Goal: Transaction & Acquisition: Book appointment/travel/reservation

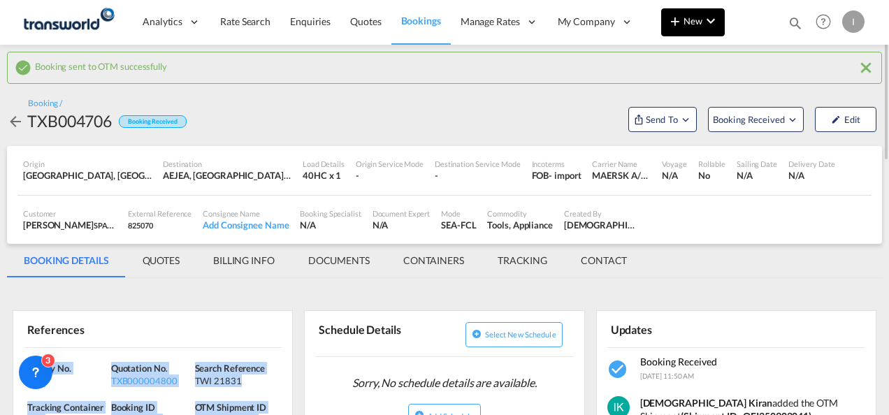
click at [689, 31] on button "New" at bounding box center [693, 22] width 64 height 28
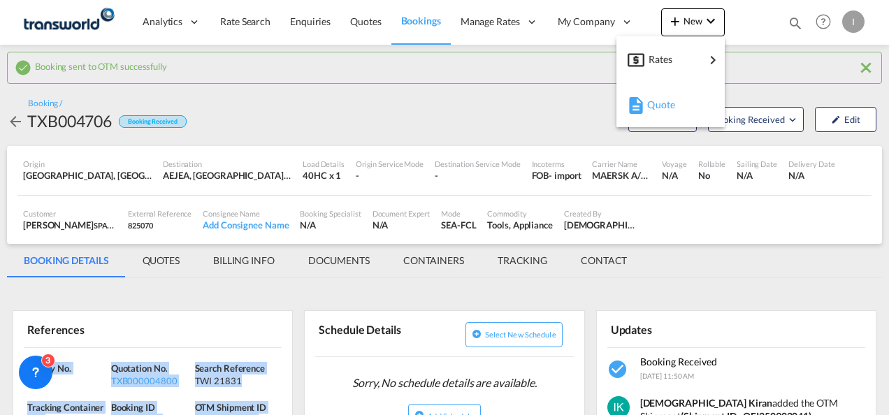
click at [648, 110] on span "Quote" at bounding box center [654, 105] width 15 height 28
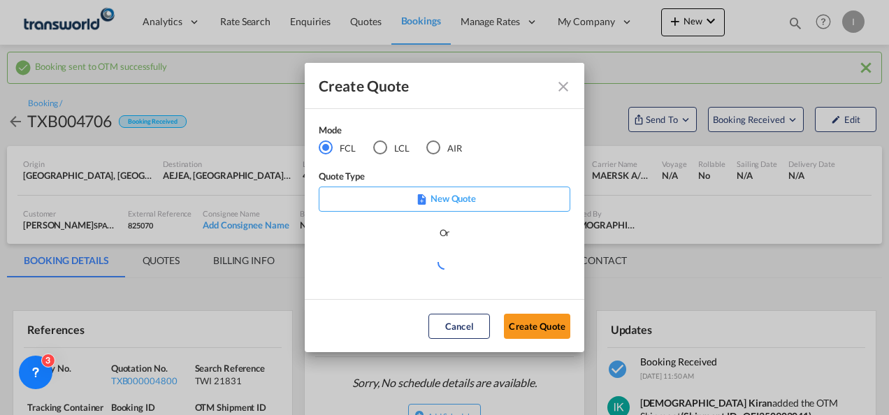
click at [439, 150] on div "AIR" at bounding box center [433, 148] width 14 height 14
click at [522, 324] on button "Create Quote" at bounding box center [537, 326] width 66 height 25
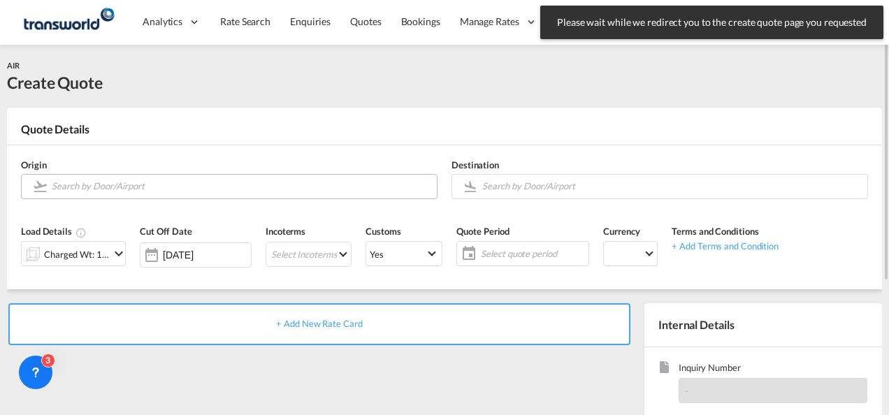
click at [144, 189] on input "Search by Door/Airport" at bounding box center [241, 186] width 378 height 24
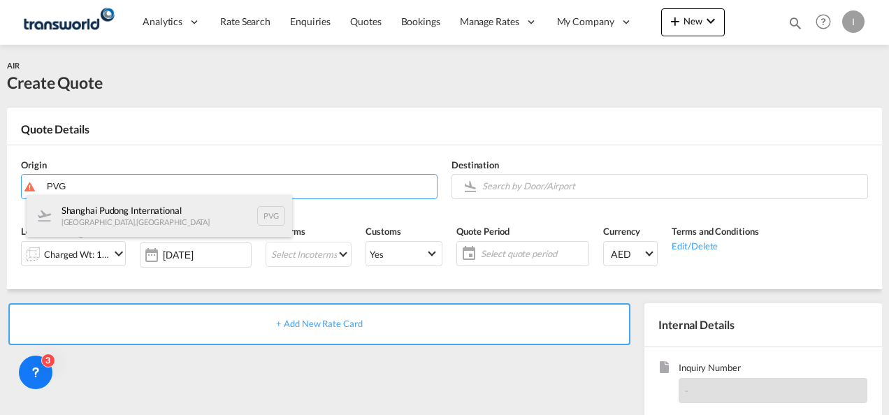
click at [141, 223] on div "Shanghai Pudong International [GEOGRAPHIC_DATA] , [GEOGRAPHIC_DATA] PVG" at bounding box center [160, 216] width 266 height 42
type input "Shanghai Pudong International, [GEOGRAPHIC_DATA], PVG"
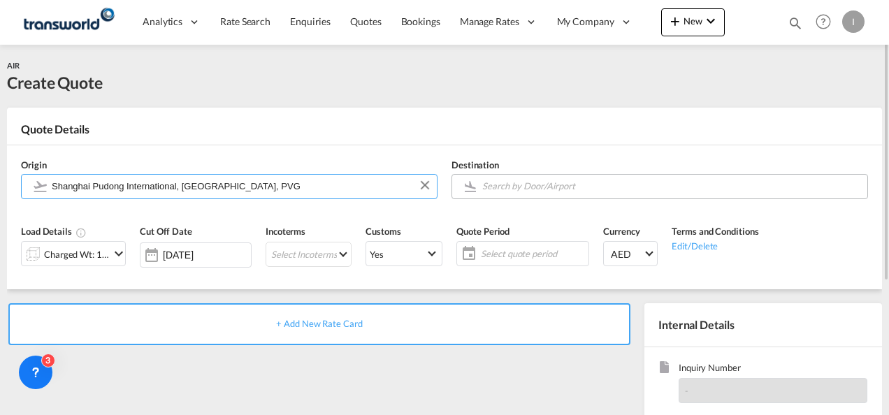
click at [495, 194] on input "Search by Door/Airport" at bounding box center [671, 186] width 378 height 24
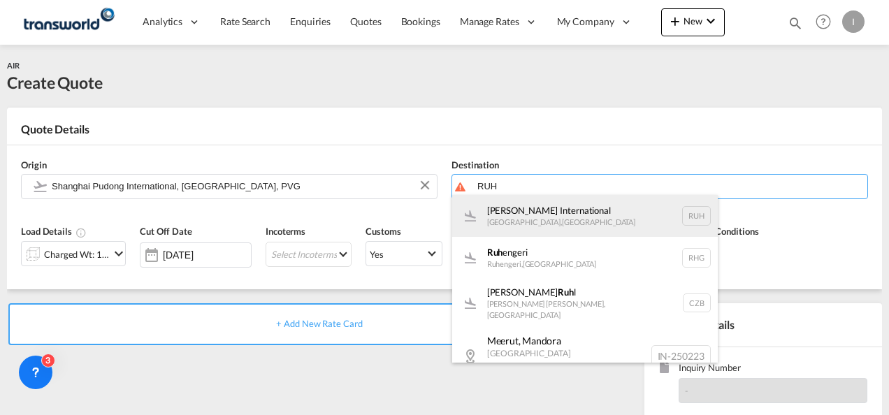
click at [510, 223] on div "[PERSON_NAME] International [GEOGRAPHIC_DATA] , [GEOGRAPHIC_DATA] RUH" at bounding box center [585, 216] width 266 height 42
type input "[PERSON_NAME] International, [GEOGRAPHIC_DATA], RUH"
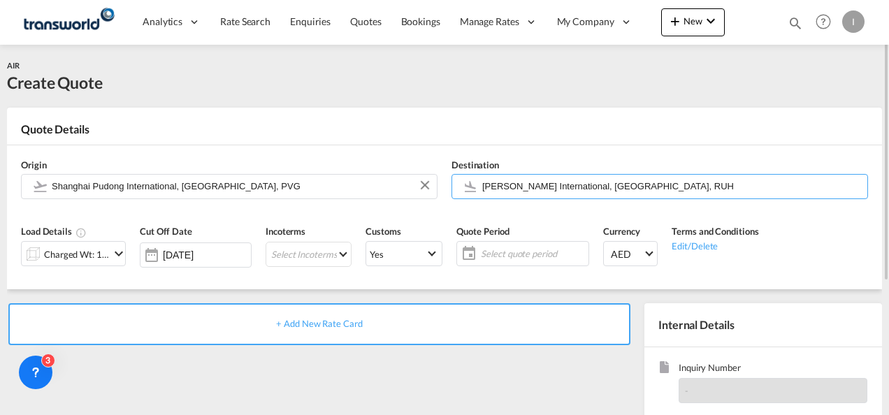
click at [104, 253] on div "Charged Wt: 1.00 KG" at bounding box center [77, 255] width 66 height 20
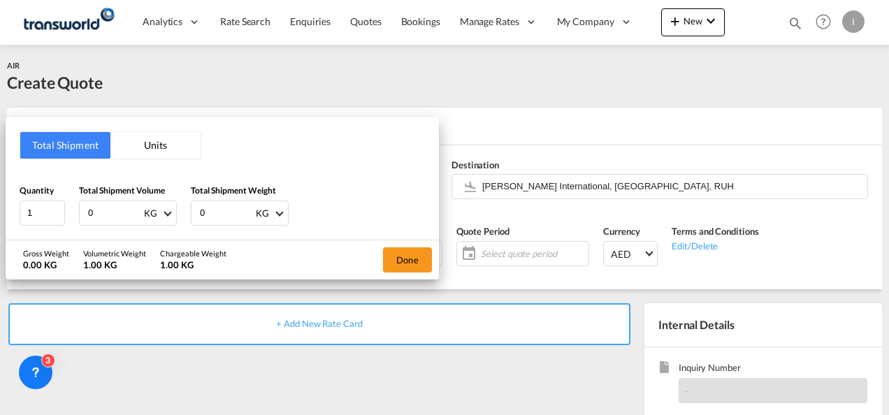
drag, startPoint x: 98, startPoint y: 204, endPoint x: 67, endPoint y: 208, distance: 31.0
click at [67, 208] on div "Quantity 1 Total Shipment Volume 0 KG CBM CFT KG LB Total Shipment Weight 0 KG …" at bounding box center [223, 205] width 406 height 42
type input "1135"
drag, startPoint x: 210, startPoint y: 211, endPoint x: 192, endPoint y: 211, distance: 18.9
click at [192, 211] on div "0 KG KG LB" at bounding box center [240, 213] width 98 height 25
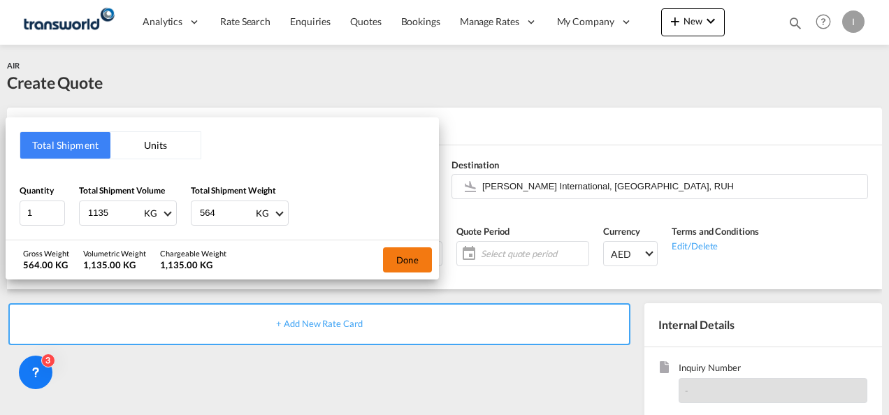
type input "564"
click at [408, 263] on button "Done" at bounding box center [407, 260] width 49 height 25
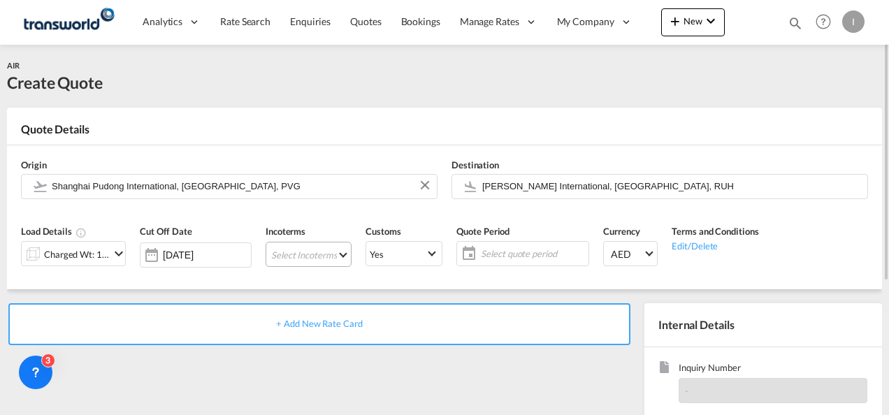
click at [327, 257] on md-select "Select Incoterms EXW - import Ex Works FOB - export Free on Board CIP - export …" at bounding box center [309, 254] width 86 height 25
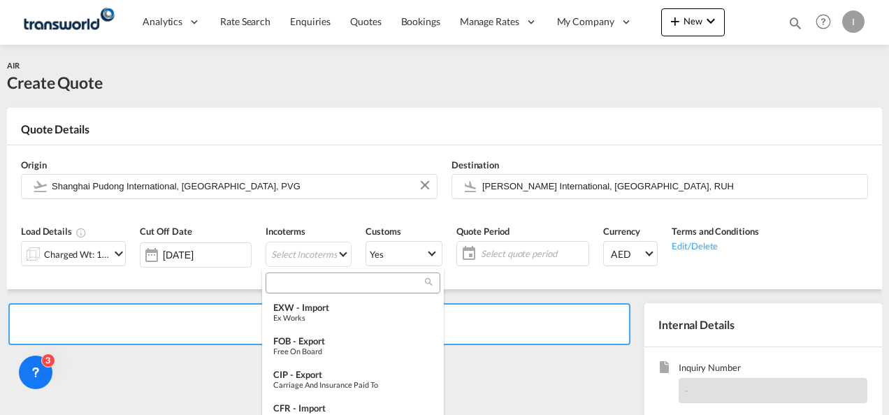
click at [308, 282] on input "search" at bounding box center [347, 283] width 155 height 13
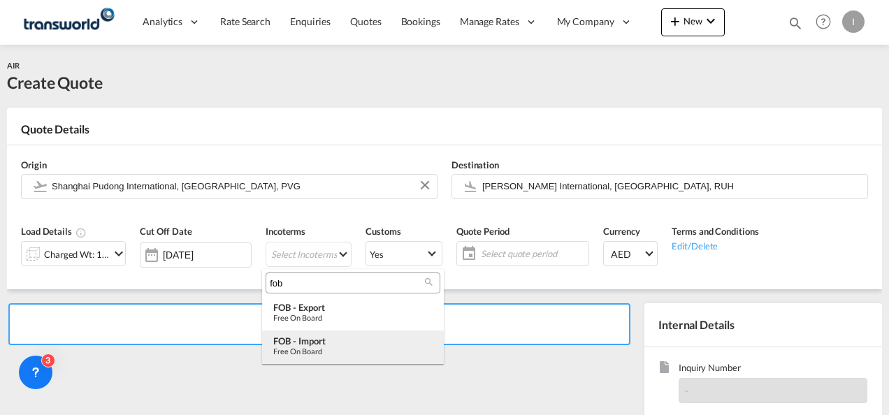
type input "fob"
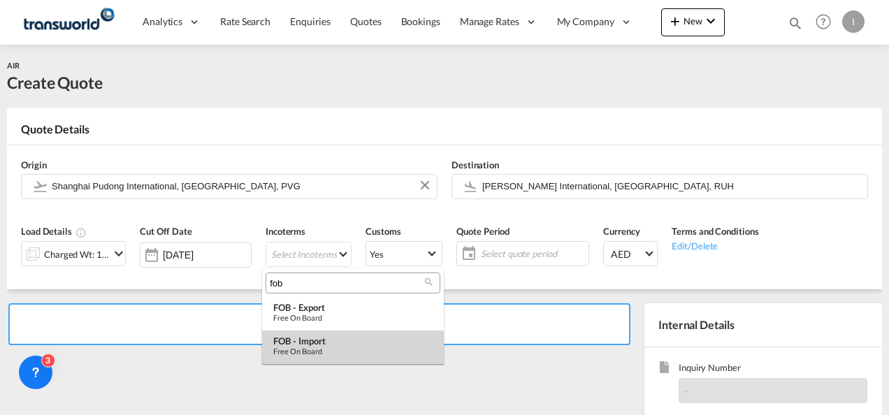
click at [314, 345] on div "FOB - import" at bounding box center [352, 341] width 159 height 11
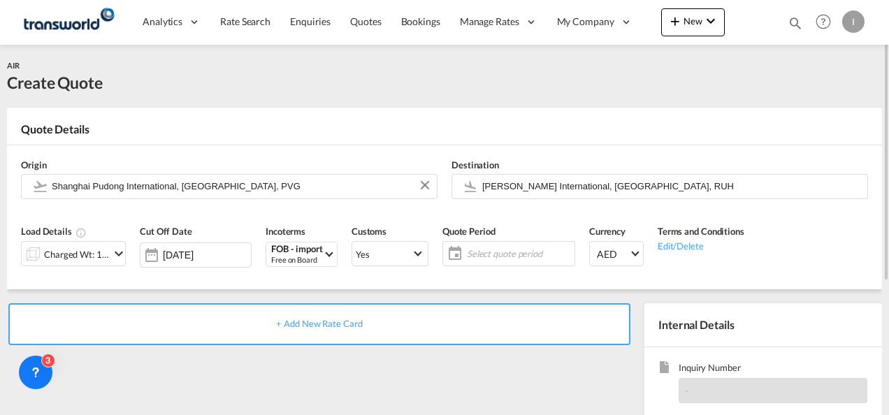
click at [519, 250] on span "Select quote period" at bounding box center [519, 254] width 104 height 13
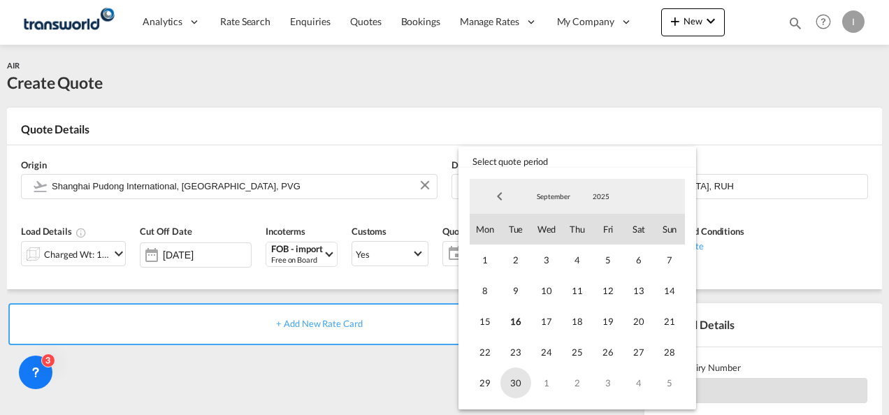
click at [508, 382] on span "30" at bounding box center [516, 383] width 31 height 31
click at [410, 373] on md-backdrop at bounding box center [444, 207] width 889 height 415
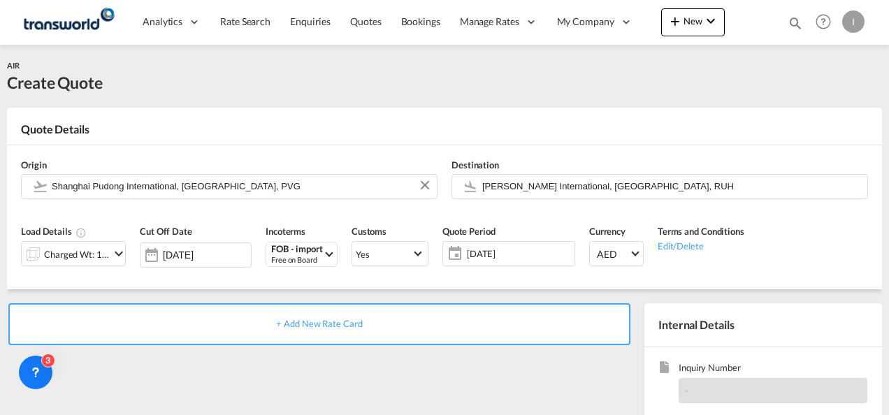
scroll to position [197, 0]
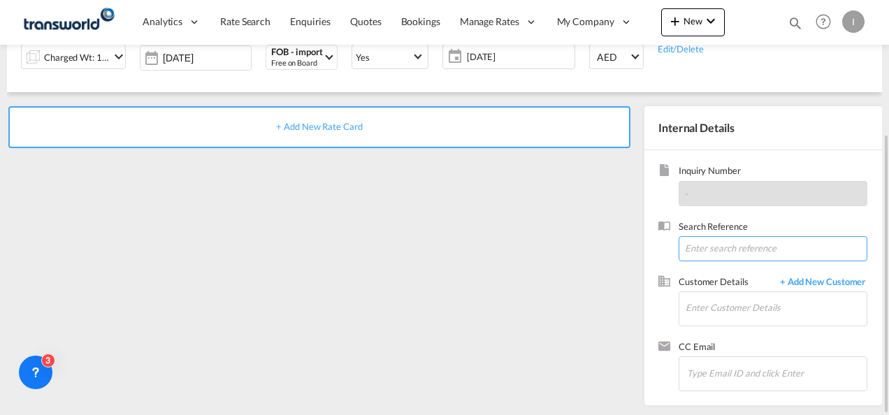
click at [693, 250] on input at bounding box center [773, 248] width 189 height 25
paste input "TWI 21837"
type input "TWI 21837"
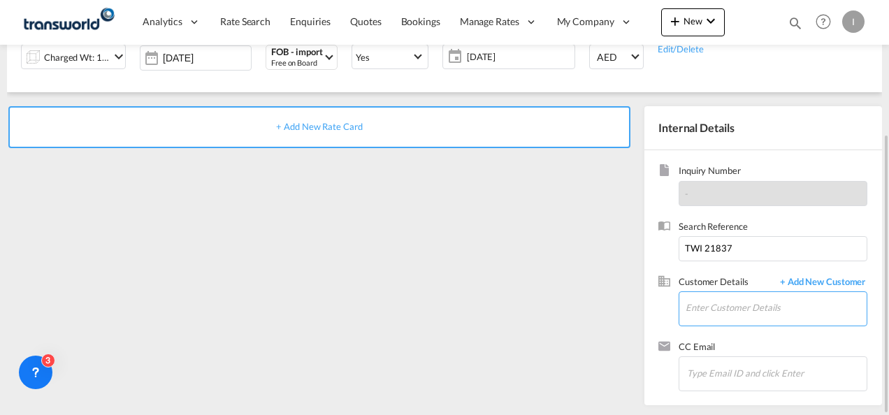
click at [699, 308] on input "Enter Customer Details" at bounding box center [776, 307] width 181 height 31
type input "H"
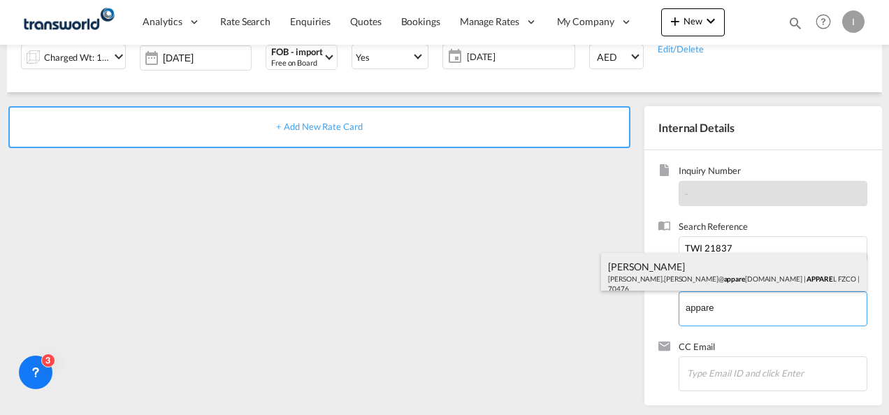
click at [671, 273] on div "[PERSON_NAME] [PERSON_NAME].[PERSON_NAME]@ appare [DOMAIN_NAME] | APPARE L FZCO…" at bounding box center [734, 277] width 266 height 48
type input "APPAREL FZCO, [PERSON_NAME], [PERSON_NAME][EMAIL_ADDRESS][PERSON_NAME][DOMAIN_N…"
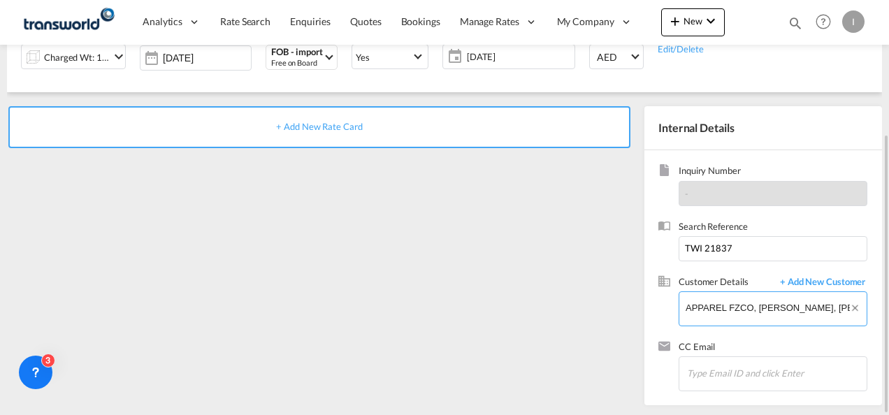
click at [708, 319] on input "APPAREL FZCO, [PERSON_NAME], [PERSON_NAME][EMAIL_ADDRESS][PERSON_NAME][DOMAIN_N…" at bounding box center [776, 307] width 181 height 31
click at [506, 278] on div "+ Add New Rate Card" at bounding box center [322, 252] width 631 height 292
click at [309, 130] on span "+ Add New Rate Card" at bounding box center [319, 126] width 86 height 11
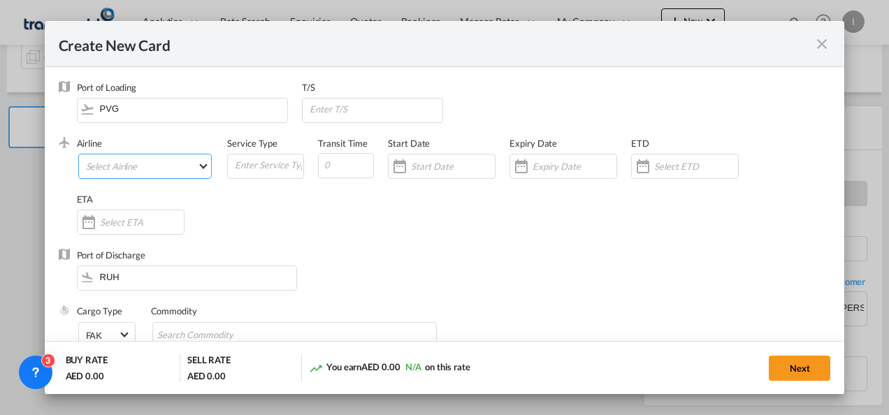
click at [161, 172] on md-select "Select Airline" at bounding box center [145, 166] width 134 height 25
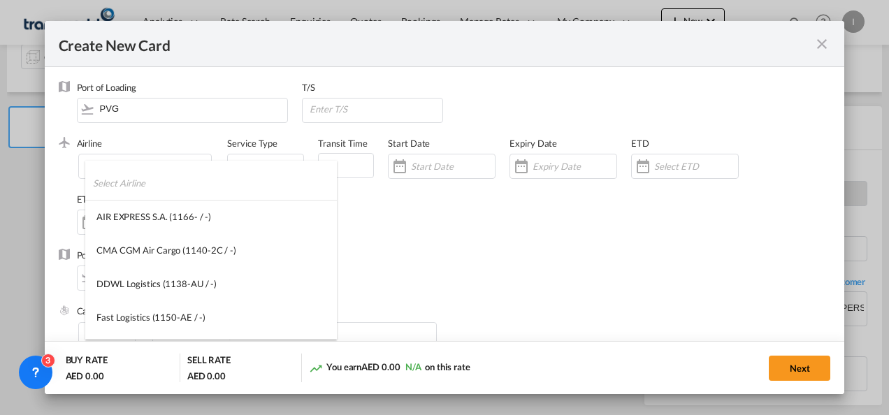
click at [148, 183] on input "search" at bounding box center [215, 183] width 244 height 34
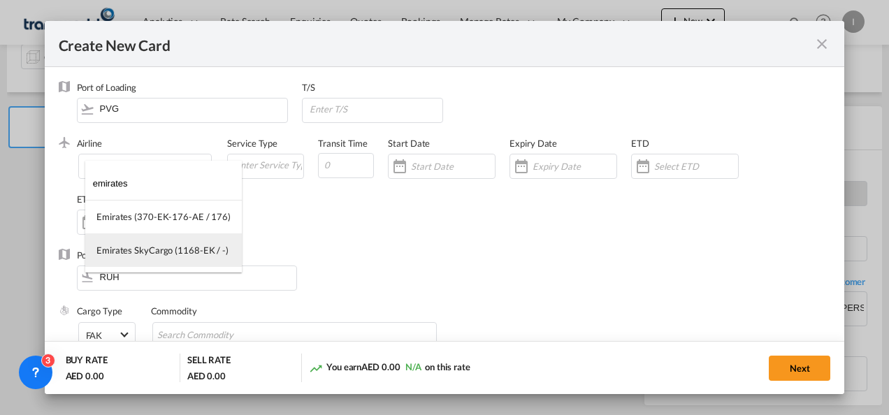
type input "emirates"
click at [155, 252] on div "Emirates SkyCargo (1168-EK / -)" at bounding box center [162, 250] width 132 height 13
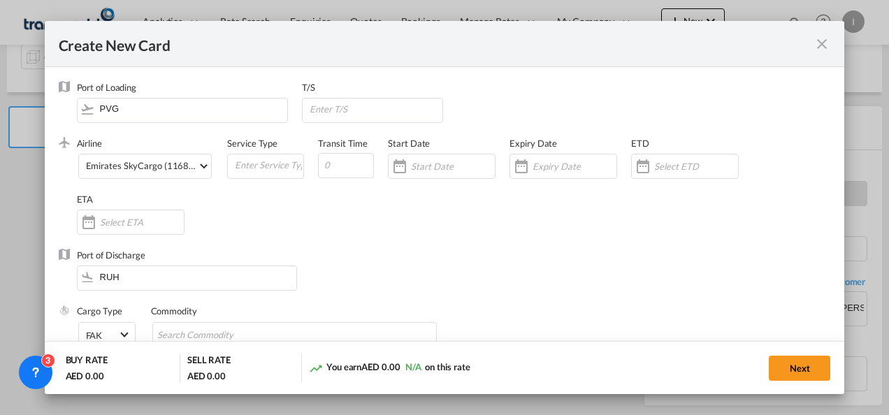
click at [565, 166] on input "Create New Card ..." at bounding box center [575, 166] width 84 height 11
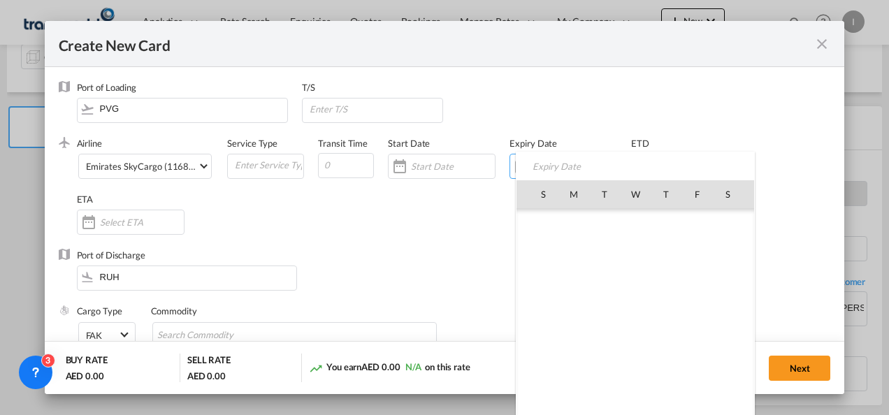
scroll to position [323864, 0]
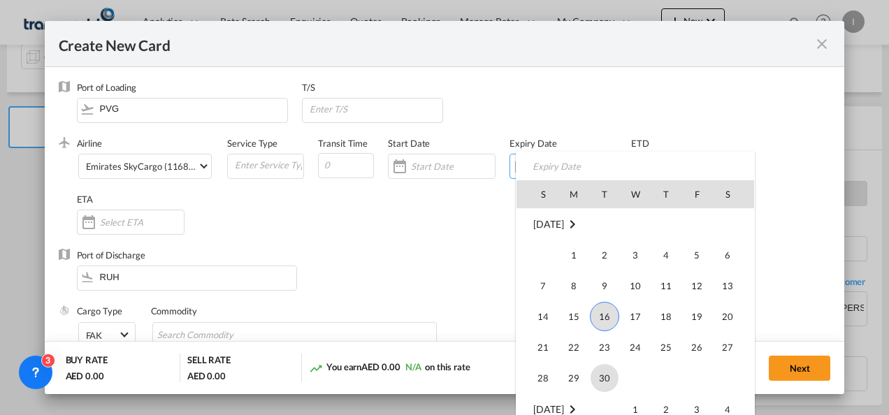
click at [610, 370] on span "30" at bounding box center [605, 378] width 28 height 28
type input "[DATE]"
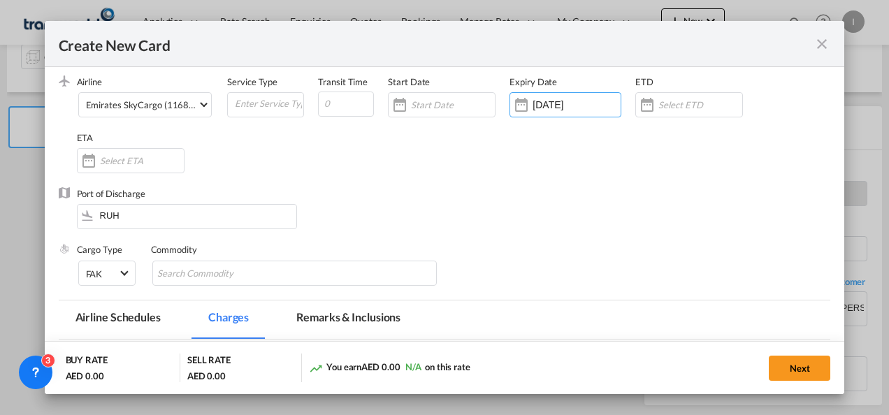
scroll to position [140, 0]
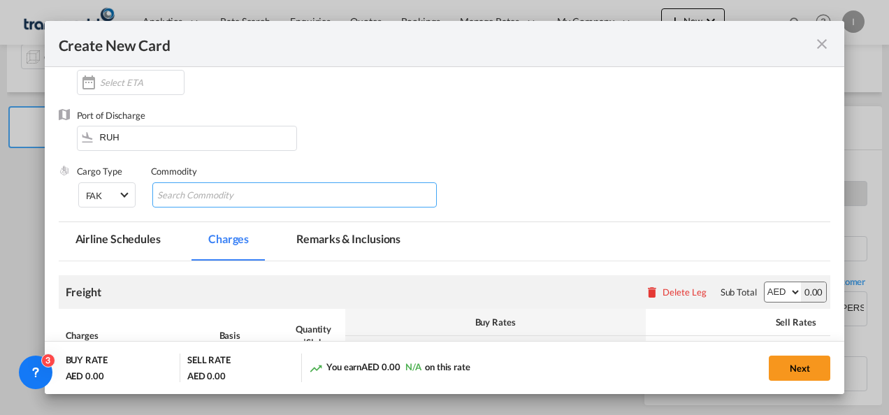
click at [203, 199] on input "Search Commodity" at bounding box center [221, 196] width 128 height 22
type input "General Cargo"
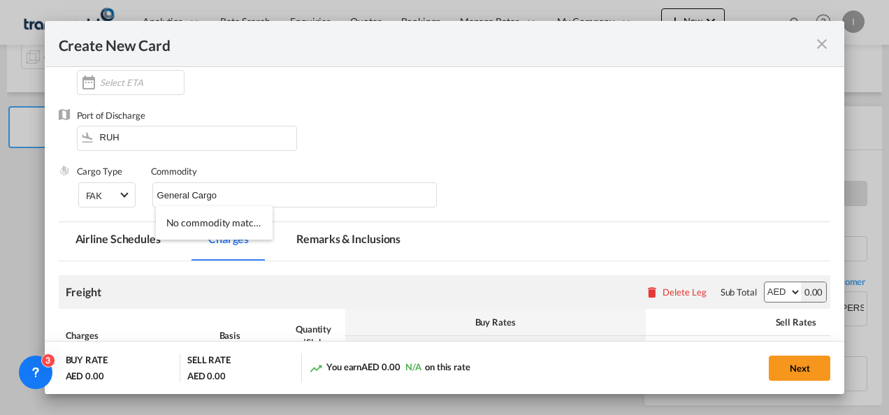
click at [459, 131] on div "Port of Discharge RUH" at bounding box center [445, 137] width 773 height 56
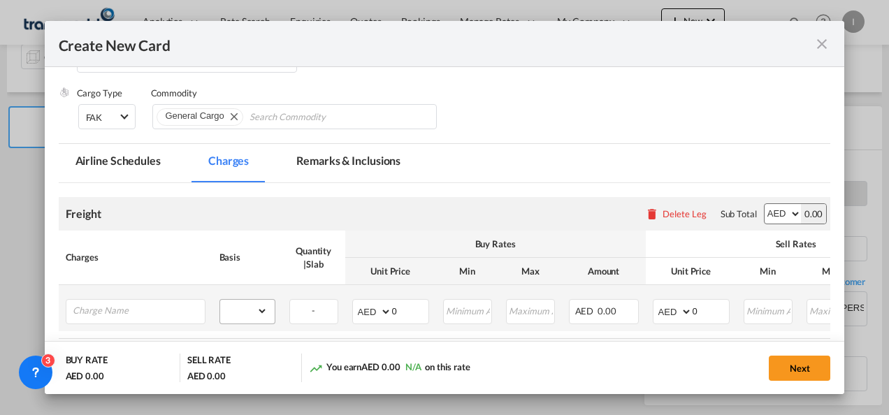
scroll to position [280, 0]
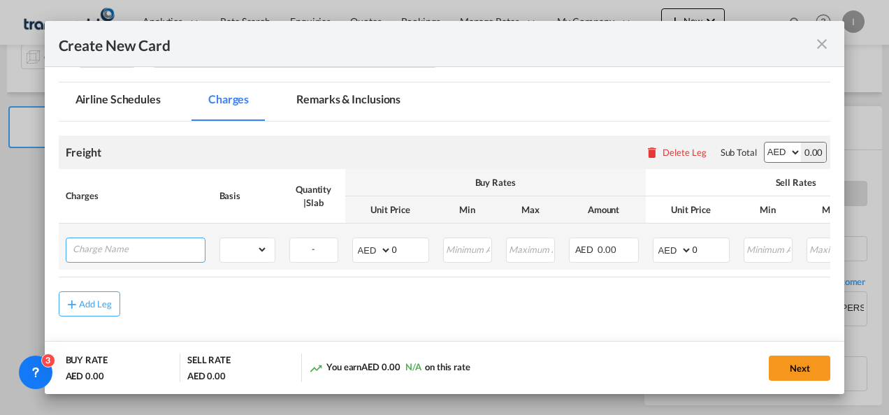
click at [134, 249] on input "Charge Name" at bounding box center [139, 248] width 132 height 21
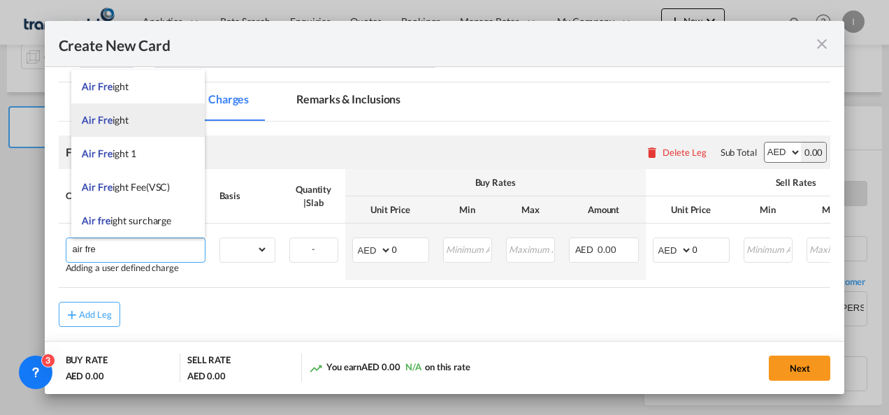
click at [124, 128] on li "Air Fre ight" at bounding box center [138, 120] width 134 height 34
type input "Air Freight"
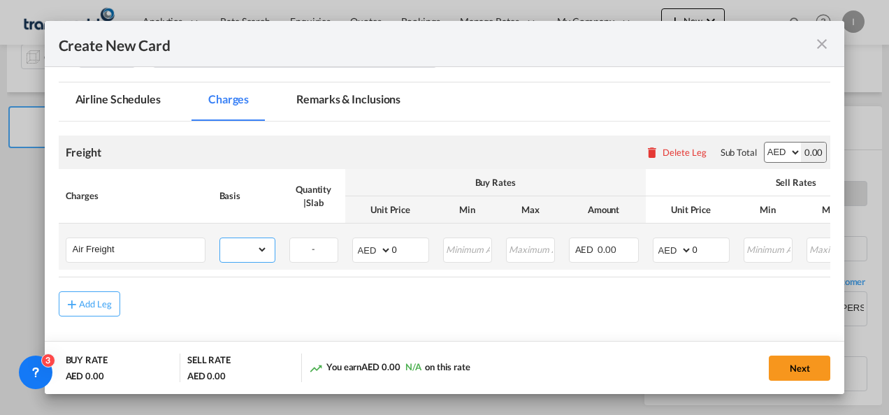
click at [251, 243] on select "gross_weight volumetric_weight per_shipment per_bl per_km % on air freight per_…" at bounding box center [244, 249] width 48 height 22
select select "chargeable_weight"
click at [220, 238] on select "gross_weight volumetric_weight per_shipment per_bl per_km % on air freight per_…" at bounding box center [244, 249] width 48 height 22
click at [372, 250] on select "AED AFN ALL AMD ANG AOA ARS AUD AWG AZN BAM BBD BDT BGN BHD BIF BMD BND BOB BRL…" at bounding box center [373, 251] width 36 height 20
select select "string:USD"
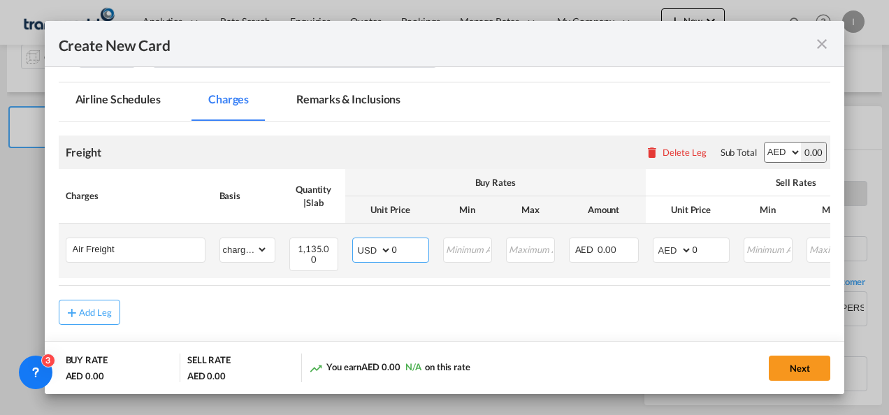
click at [355, 241] on select "AED AFN ALL AMD ANG AOA ARS AUD AWG AZN BAM BBD BDT BGN BHD BIF BMD BND BOB BRL…" at bounding box center [373, 251] width 36 height 20
drag, startPoint x: 402, startPoint y: 256, endPoint x: 385, endPoint y: 256, distance: 17.5
click at [385, 256] on md-input-container "AED AFN ALL AMD ANG AOA ARS AUD AWG AZN BAM BBD BDT BGN BHD BIF BMD BND BOB BRL…" at bounding box center [390, 250] width 77 height 25
type input "2.6"
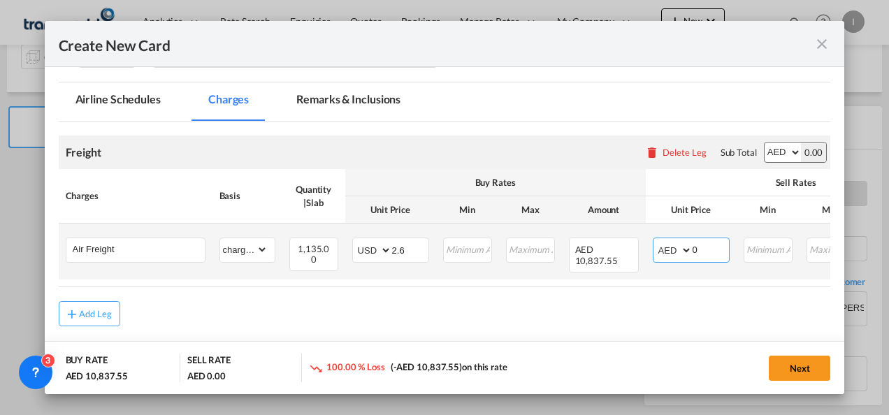
click at [669, 258] on select "AED AFN ALL AMD ANG AOA ARS AUD AWG AZN BAM BBD BDT BGN BHD BIF BMD BND BOB BRL…" at bounding box center [674, 251] width 36 height 20
select select "string:USD"
click at [656, 241] on select "AED AFN ALL AMD ANG AOA ARS AUD AWG AZN BAM BBD BDT BGN BHD BIF BMD BND BOB BRL…" at bounding box center [674, 251] width 36 height 20
drag, startPoint x: 701, startPoint y: 252, endPoint x: 681, endPoint y: 253, distance: 19.6
click at [681, 253] on md-input-container "AED AFN ALL AMD ANG AOA ARS AUD AWG AZN BAM BBD BDT BGN BHD BIF BMD BND BOB BRL…" at bounding box center [691, 250] width 77 height 25
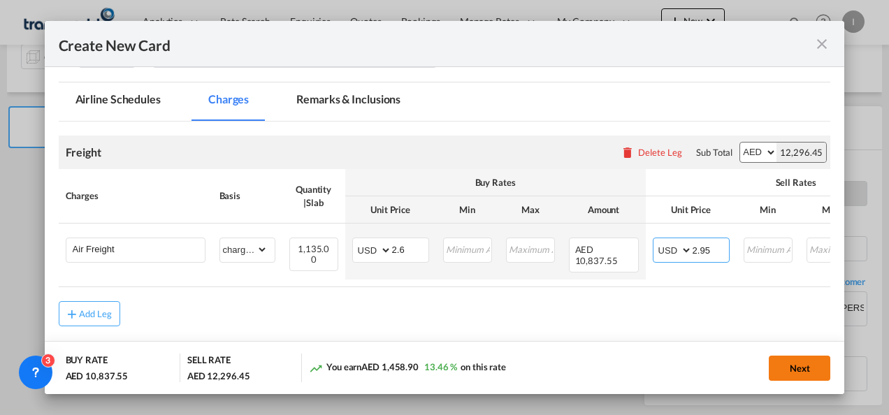
type input "2.95"
click at [781, 373] on button "Next" at bounding box center [800, 368] width 62 height 25
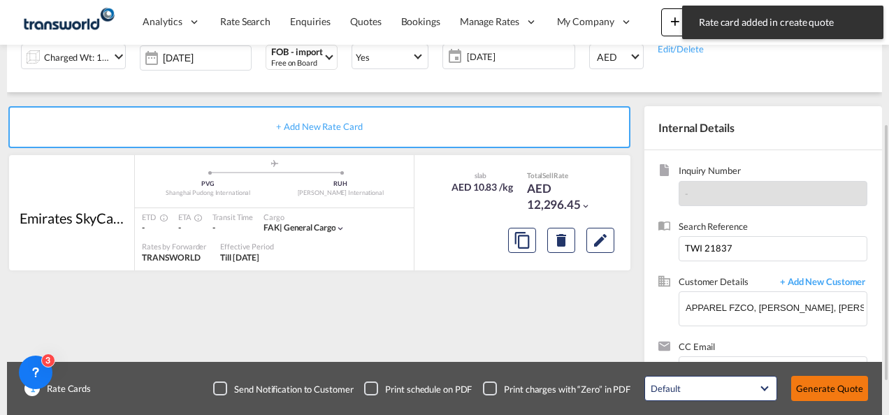
click at [821, 387] on button "Generate Quote" at bounding box center [829, 388] width 77 height 25
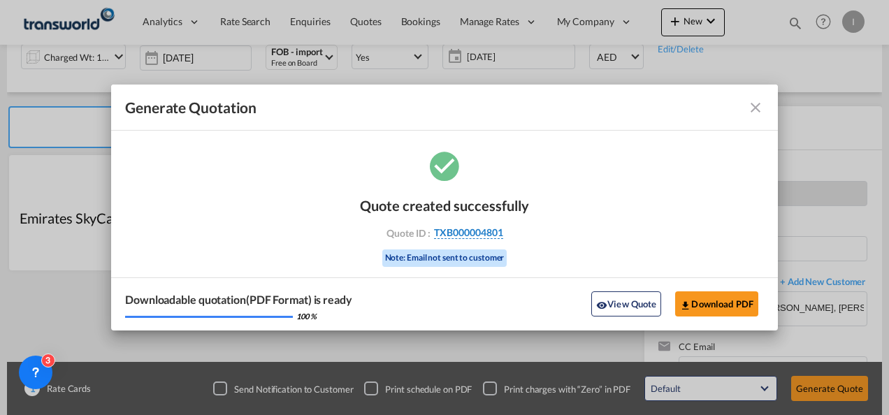
click at [444, 232] on span "TXB000004801" at bounding box center [468, 233] width 69 height 13
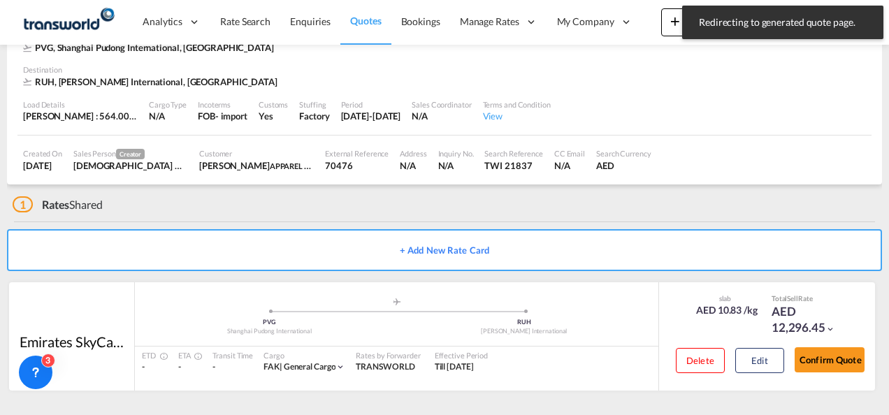
scroll to position [85, 0]
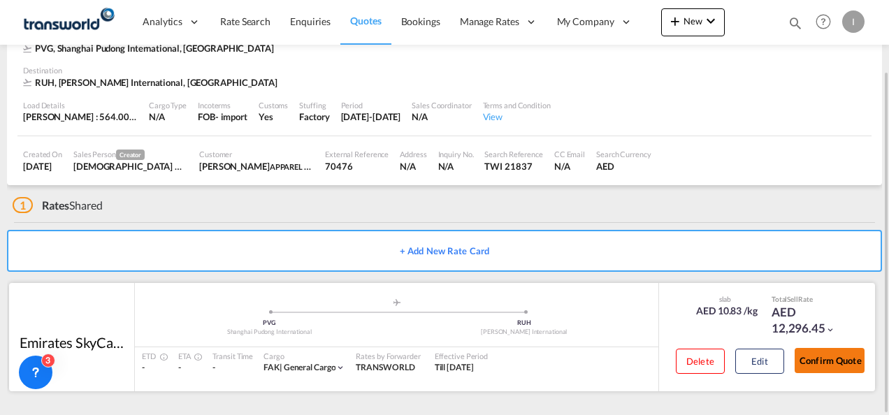
click at [840, 365] on button "Confirm Quote" at bounding box center [830, 360] width 70 height 25
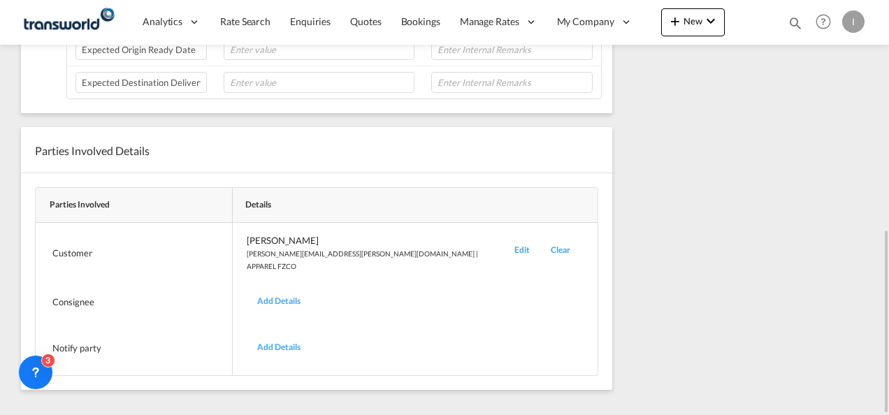
scroll to position [99, 0]
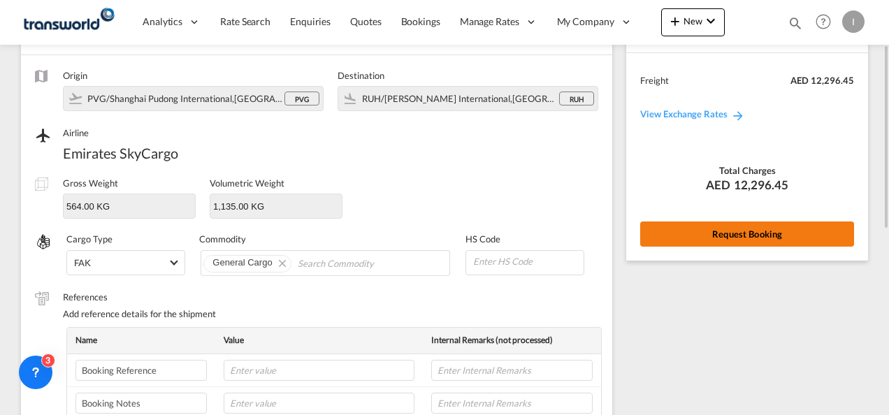
click at [759, 238] on button "Request Booking" at bounding box center [747, 234] width 214 height 25
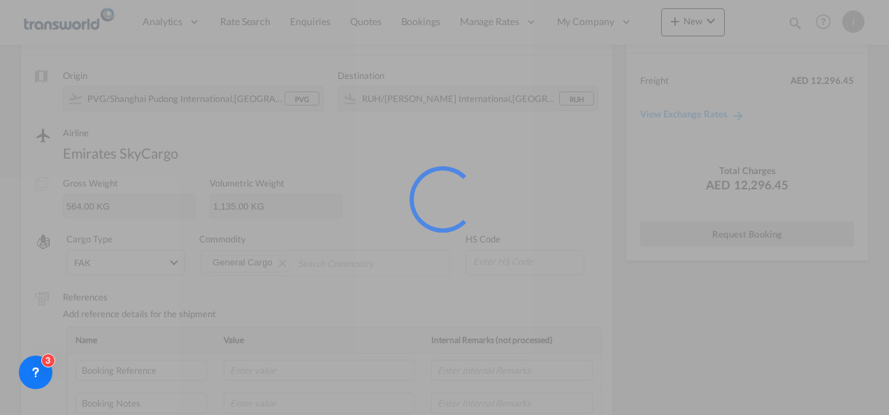
scroll to position [26, 0]
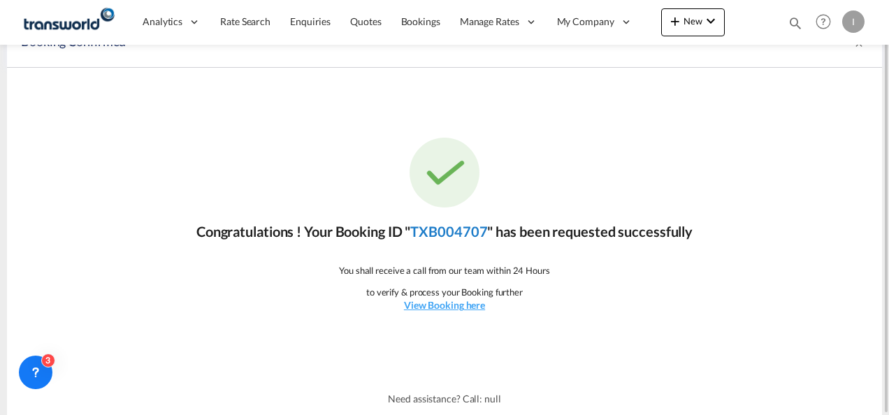
click at [458, 223] on link "TXB004707" at bounding box center [448, 231] width 77 height 17
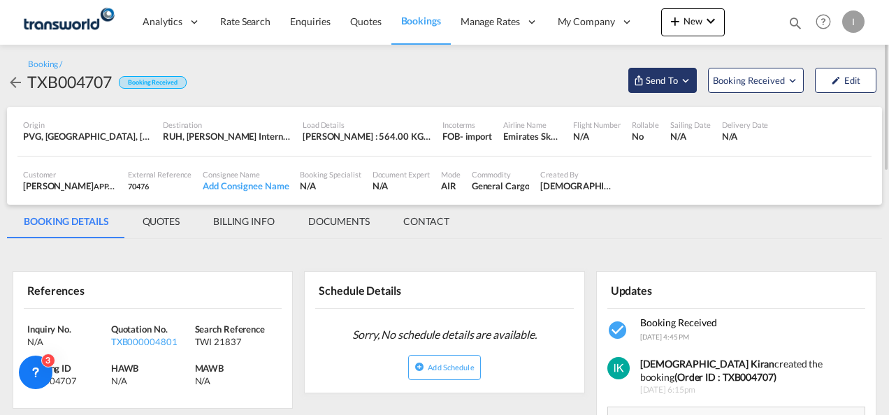
click at [664, 85] on span "Send To" at bounding box center [662, 80] width 35 height 14
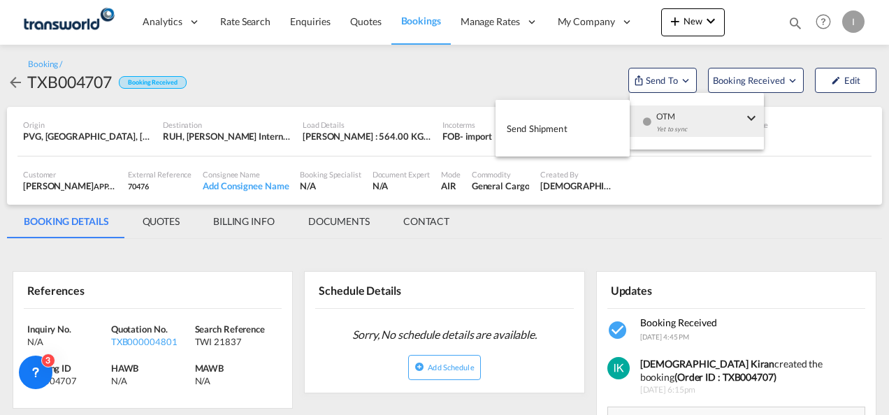
click at [670, 119] on div "Yet to sync" at bounding box center [700, 132] width 87 height 29
click at [582, 127] on button "Send Shipment" at bounding box center [563, 128] width 134 height 31
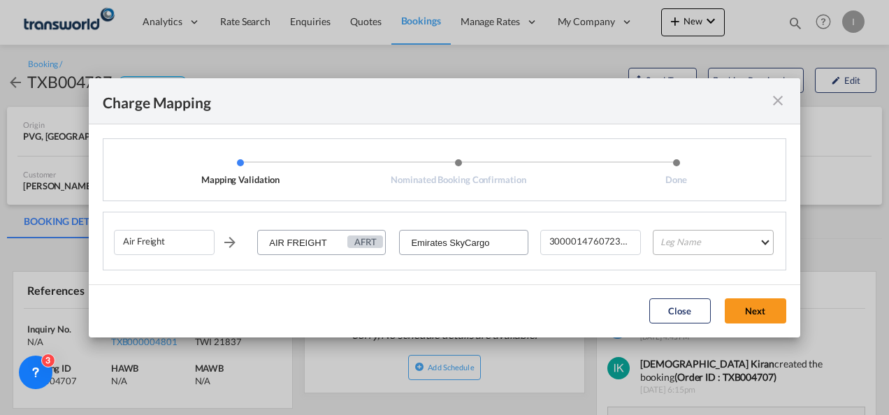
click at [687, 241] on md-select "Leg Name HANDLING ORIGIN HANDLING DESTINATION OTHERS TL PICK UP CUSTOMS ORIGIN …" at bounding box center [713, 242] width 121 height 25
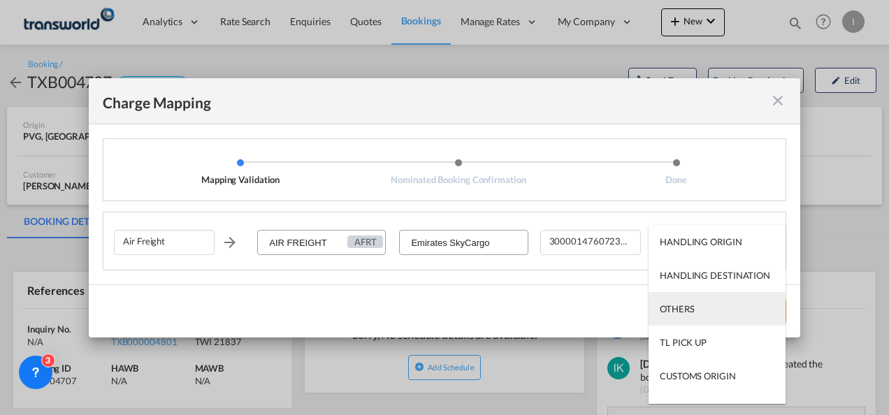
scroll to position [89, 0]
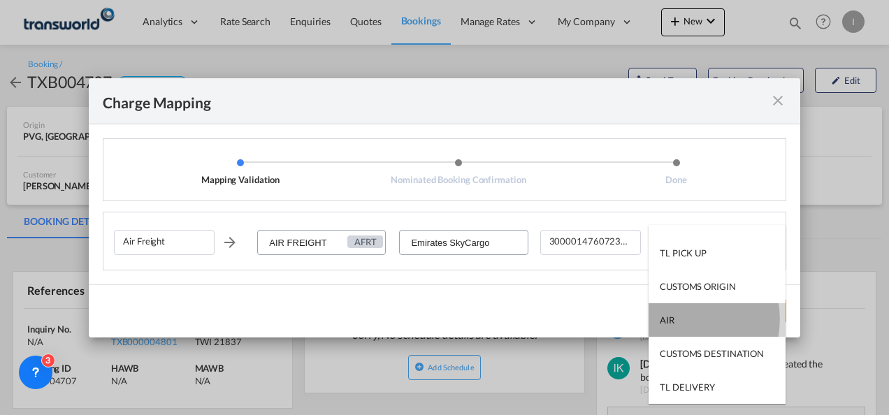
click at [679, 320] on md-option "AIR" at bounding box center [717, 320] width 137 height 34
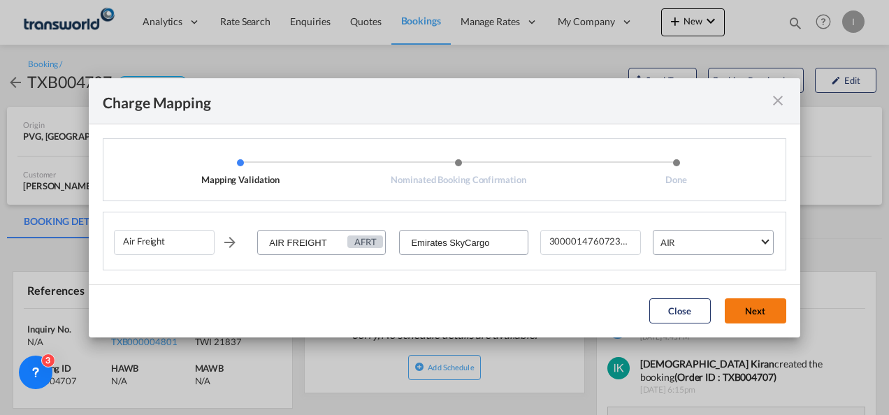
click at [769, 319] on button "Next" at bounding box center [756, 311] width 62 height 25
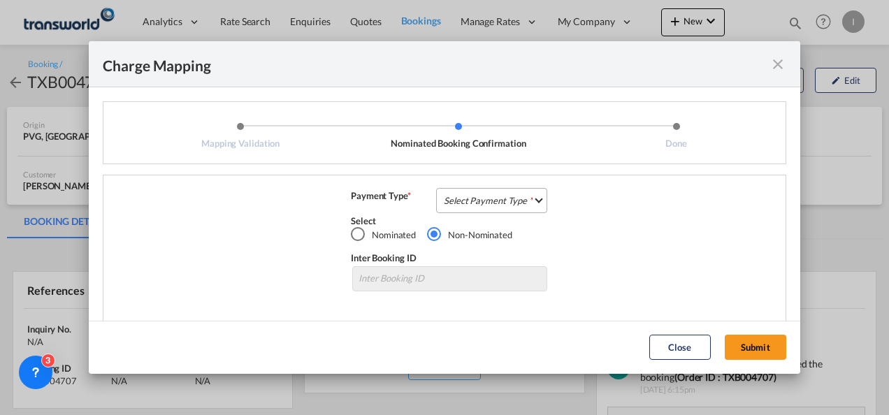
click at [488, 207] on md-select "Select Payment Type COLLECT PREPAID" at bounding box center [491, 200] width 111 height 25
click at [0, 0] on md-option "COLLECT" at bounding box center [0, 0] width 0 height 0
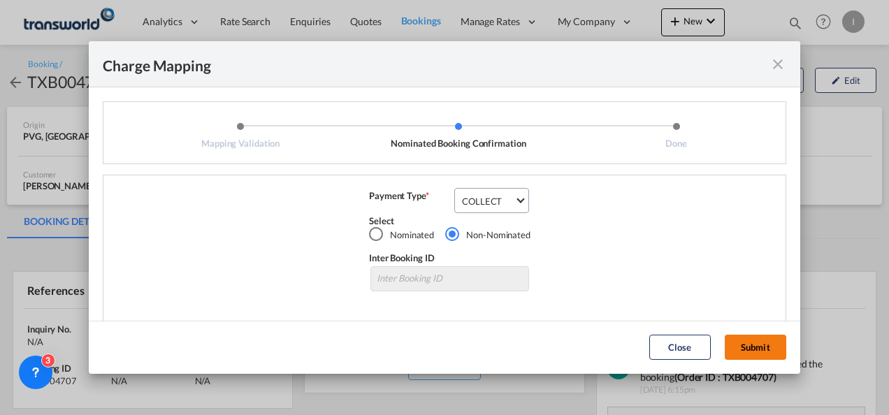
click at [768, 347] on button "Submit" at bounding box center [756, 347] width 62 height 25
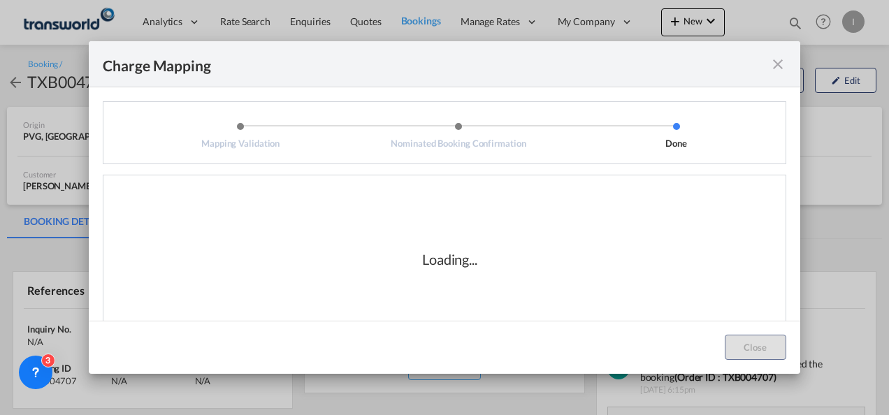
scroll to position [23, 0]
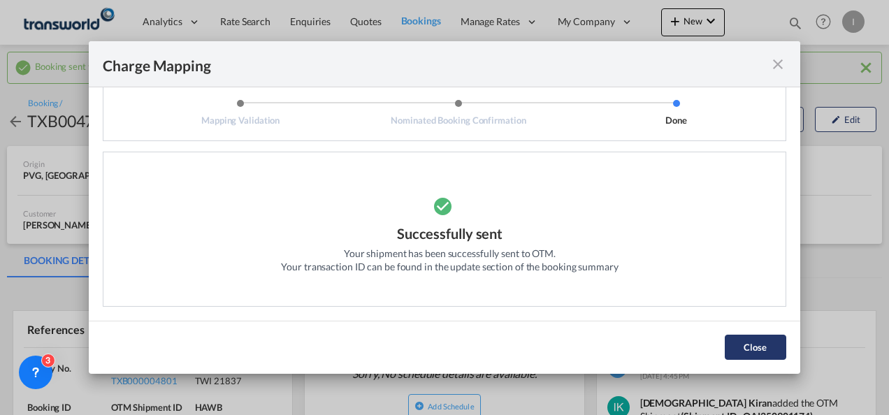
click at [728, 345] on button "Close" at bounding box center [756, 347] width 62 height 25
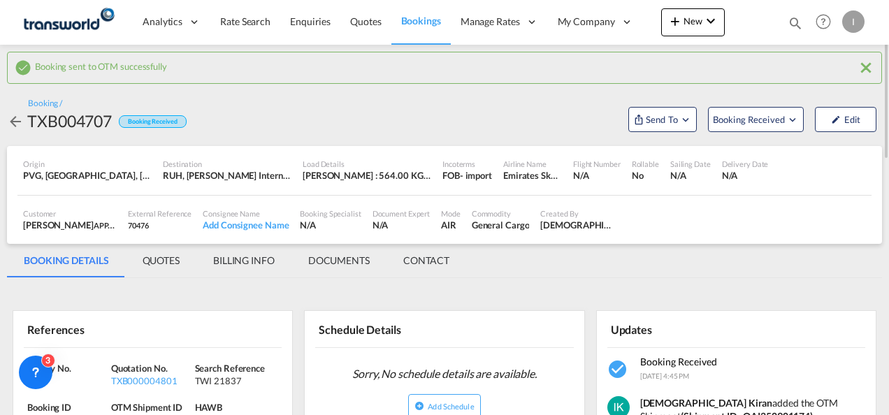
scroll to position [140, 0]
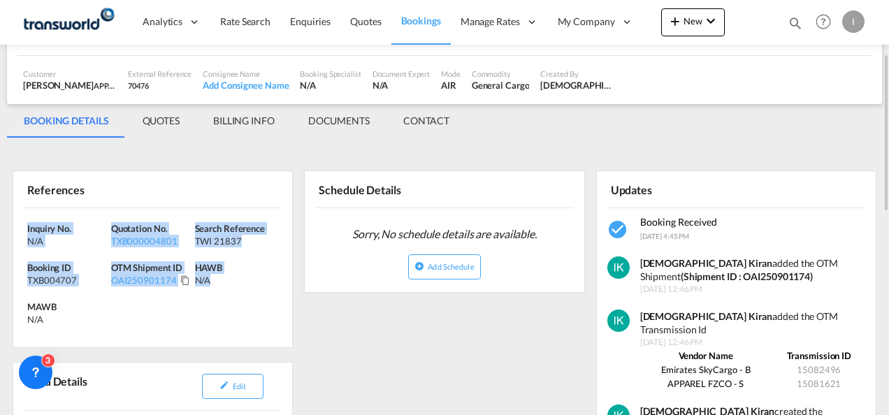
drag, startPoint x: 238, startPoint y: 282, endPoint x: 22, endPoint y: 223, distance: 223.2
click at [22, 223] on div "Inquiry No. N/A Quotation No. TXB000004801 Search Reference TWI 21837 Booking I…" at bounding box center [152, 277] width 279 height 139
copy div "Inquiry No. N/A Quotation No. TXB000004801 Search Reference TWI 21837 Booking I…"
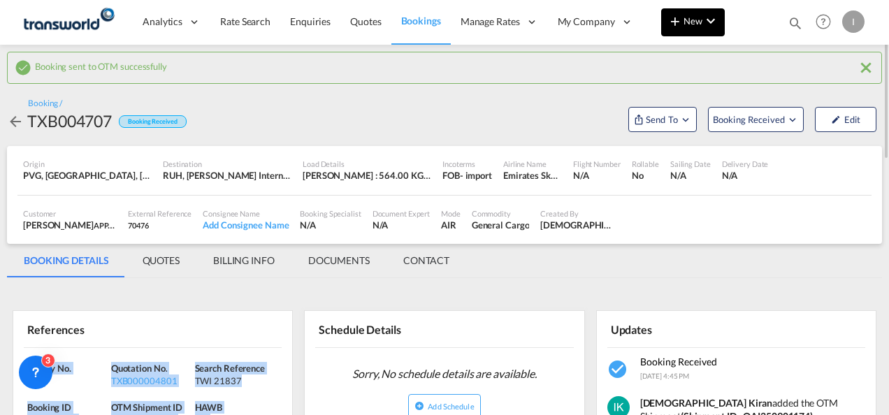
click at [677, 15] on md-icon "icon-plus 400-fg" at bounding box center [675, 21] width 17 height 17
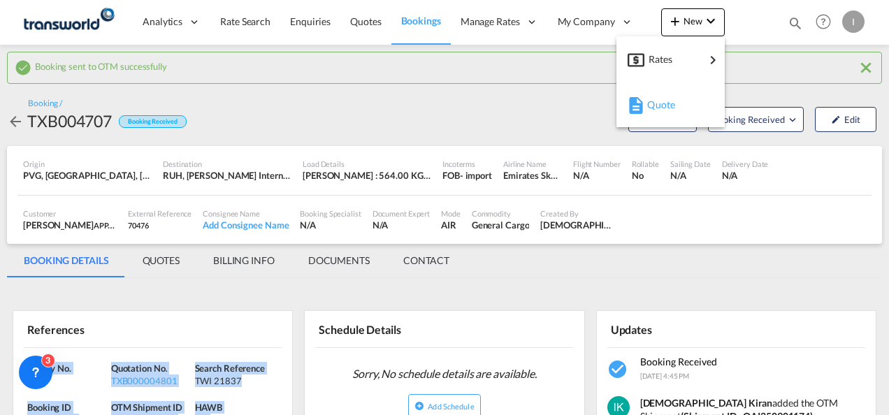
click at [680, 108] on div "Quote" at bounding box center [673, 104] width 52 height 35
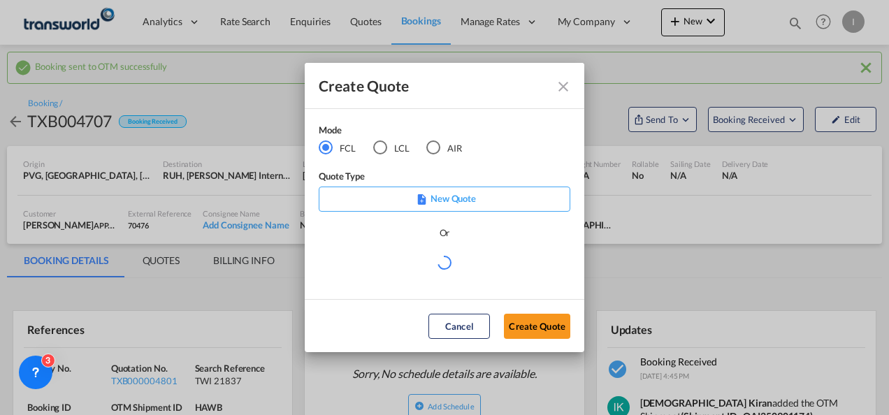
click at [443, 150] on md-radio-button "AIR" at bounding box center [444, 148] width 36 height 15
click at [521, 317] on button "Create Quote" at bounding box center [537, 326] width 66 height 25
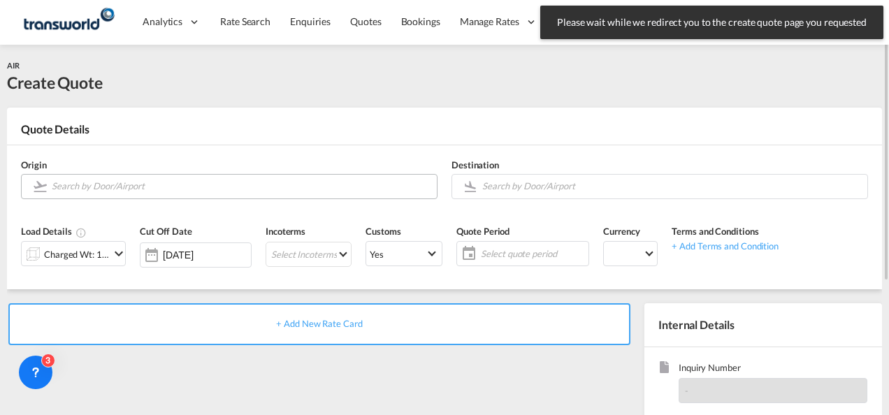
click at [158, 182] on input "Search by Door/Airport" at bounding box center [241, 186] width 378 height 24
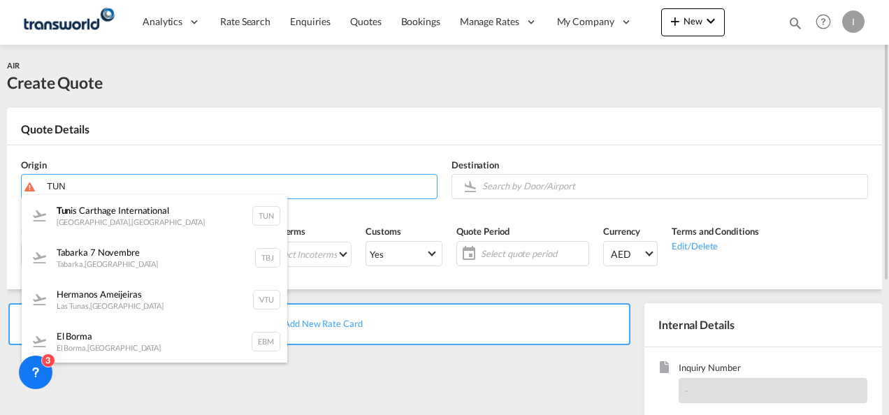
click at [145, 222] on div "Tun is Carthage International [GEOGRAPHIC_DATA] , [GEOGRAPHIC_DATA] TUN" at bounding box center [155, 216] width 266 height 42
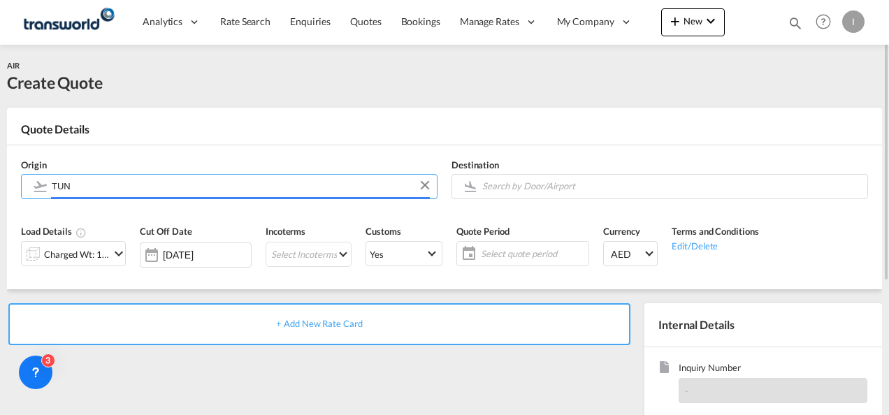
type input "Tunis Carthage International, [GEOGRAPHIC_DATA], [GEOGRAPHIC_DATA]"
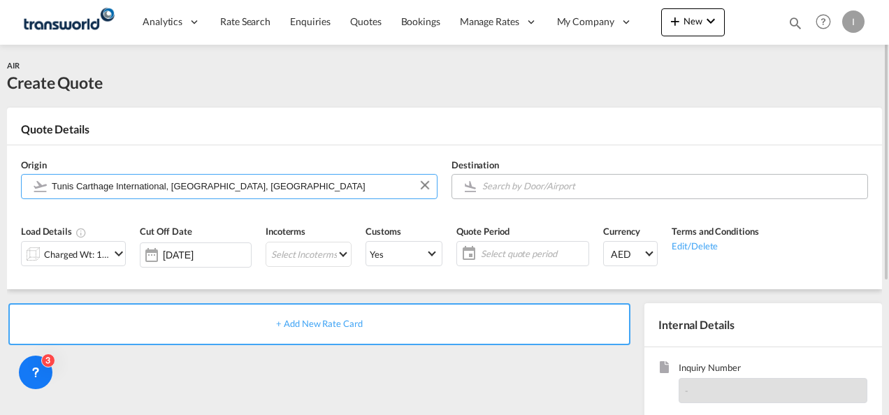
click at [582, 182] on input "Search by Door/Airport" at bounding box center [671, 186] width 378 height 24
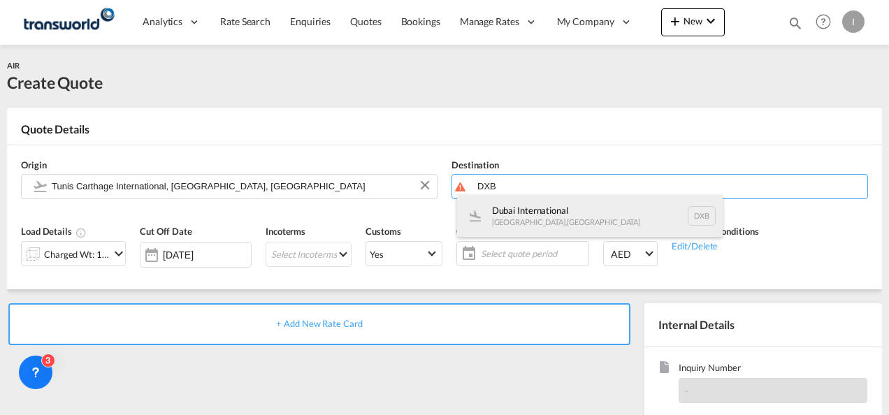
click at [550, 217] on div "Dubai International [GEOGRAPHIC_DATA] , [GEOGRAPHIC_DATA] DXB" at bounding box center [590, 216] width 266 height 42
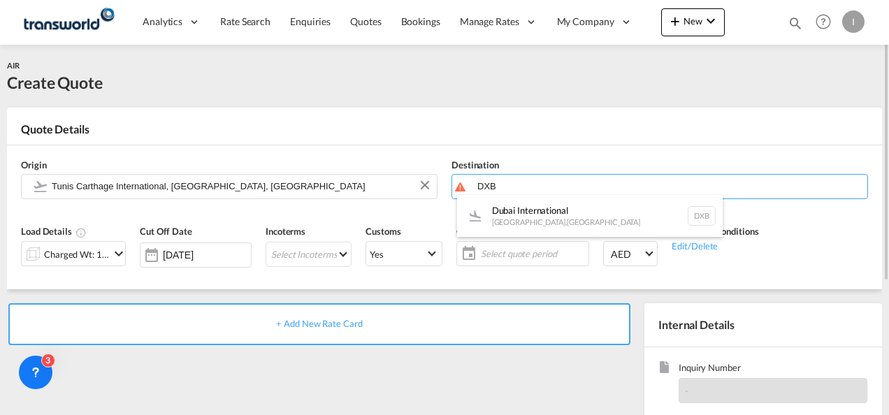
type input "Dubai International, [GEOGRAPHIC_DATA], DXB"
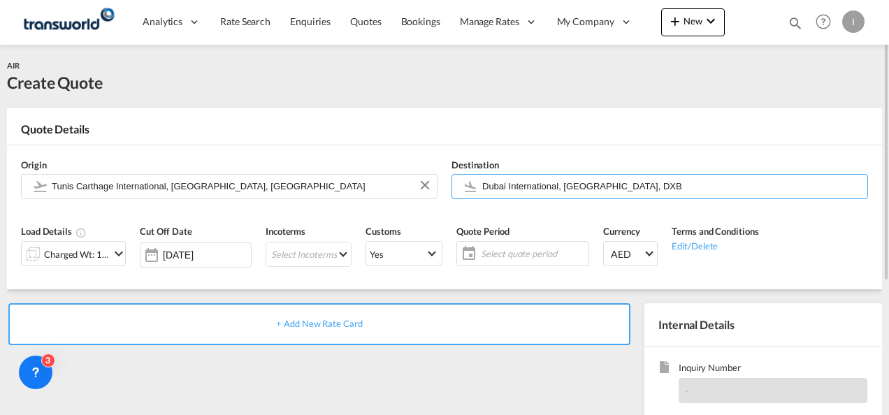
click at [101, 254] on div "Charged Wt: 1.00 KG" at bounding box center [77, 255] width 66 height 20
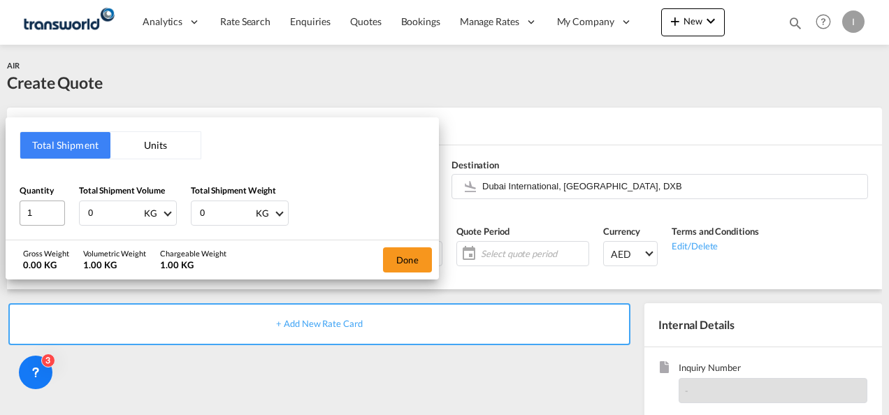
drag, startPoint x: 97, startPoint y: 206, endPoint x: 41, endPoint y: 206, distance: 56.6
click at [42, 208] on div "Quantity 1 Total Shipment Volume 0 KG CBM CFT KG LB Total Shipment Weight 0 KG …" at bounding box center [223, 205] width 406 height 42
type input "67"
type input "64"
click at [414, 245] on div "Done" at bounding box center [407, 260] width 63 height 39
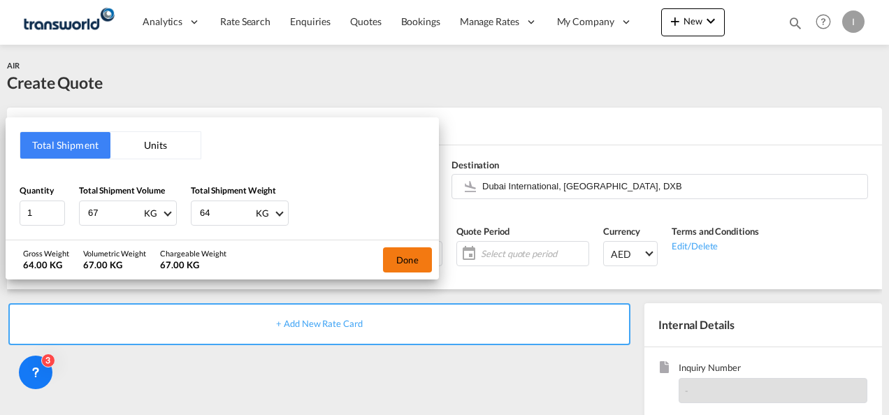
click at [403, 253] on button "Done" at bounding box center [407, 260] width 49 height 25
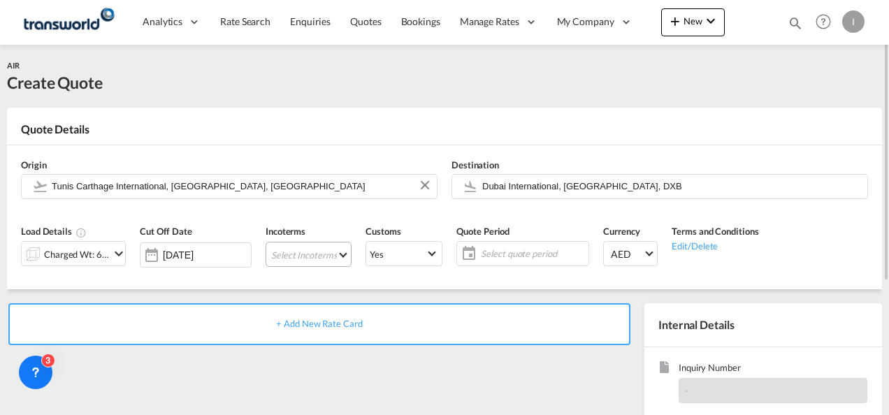
click at [325, 257] on md-select "Select Incoterms EXW - import Ex Works FOB - export Free on Board CIP - export …" at bounding box center [309, 254] width 86 height 25
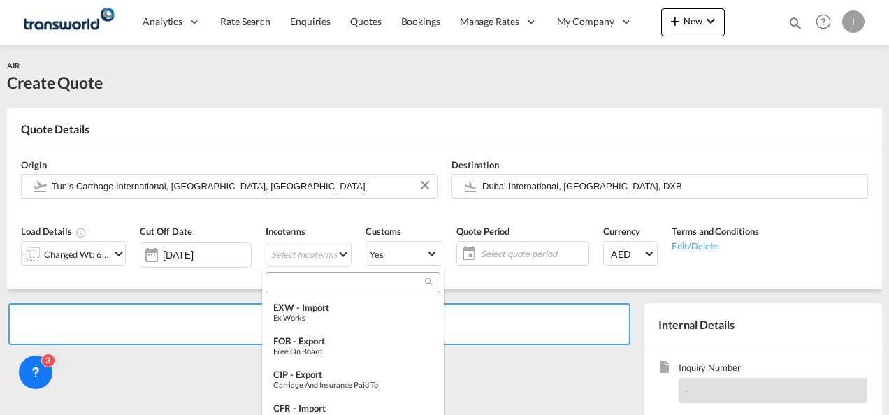
click at [289, 285] on input "search" at bounding box center [347, 283] width 155 height 13
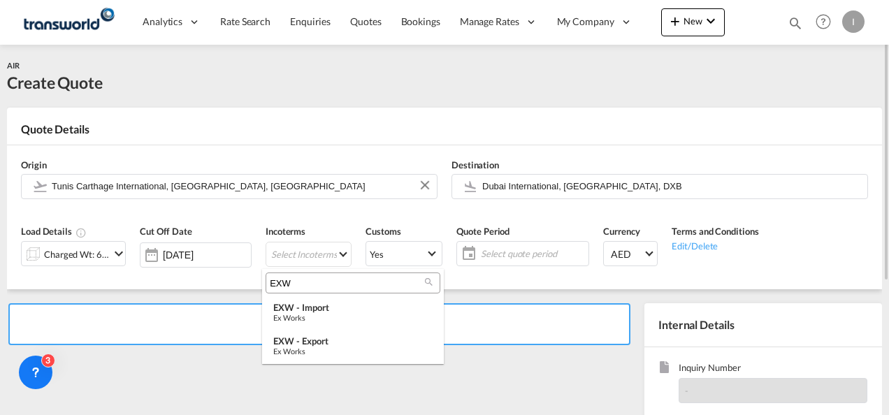
type input "EXW"
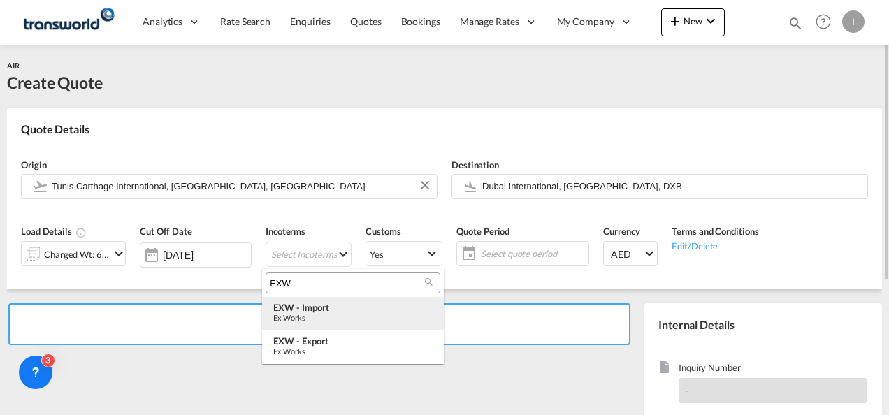
click at [309, 320] on div "Ex Works" at bounding box center [352, 317] width 159 height 9
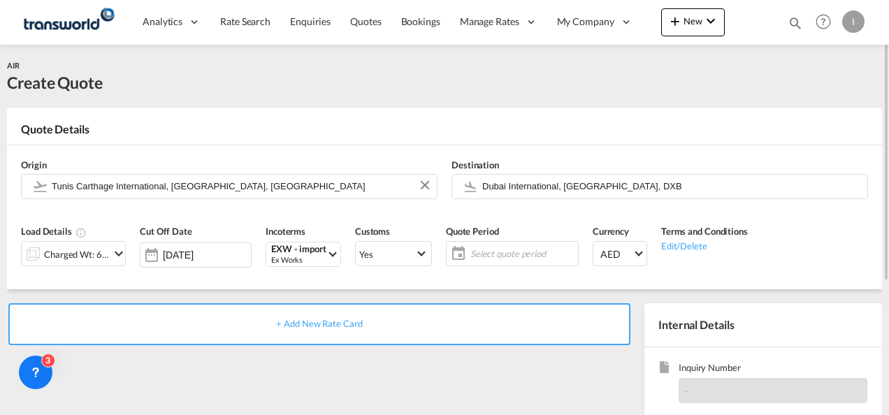
click at [497, 253] on span "Select quote period" at bounding box center [523, 254] width 104 height 13
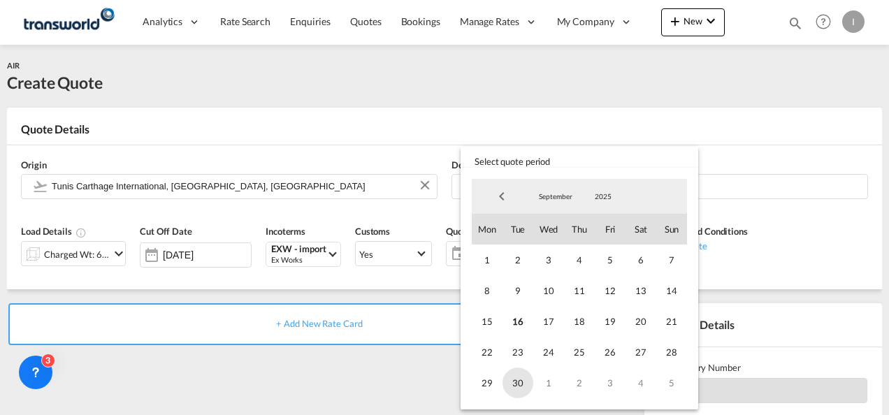
click at [529, 385] on span "30" at bounding box center [518, 383] width 31 height 31
click at [406, 364] on md-backdrop at bounding box center [444, 207] width 889 height 415
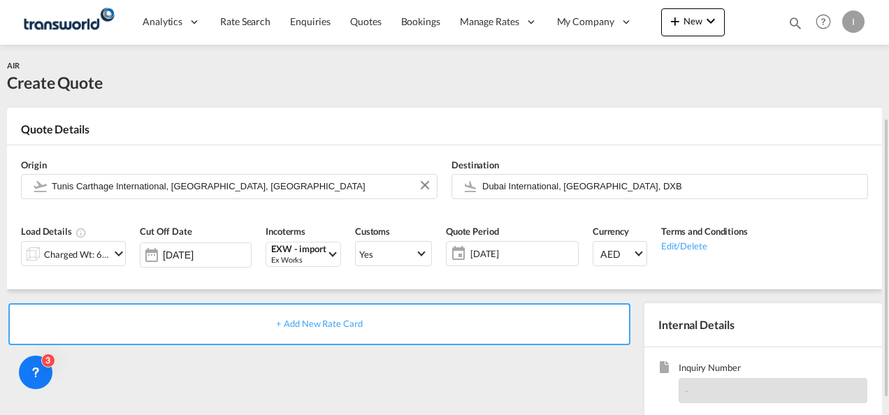
scroll to position [70, 0]
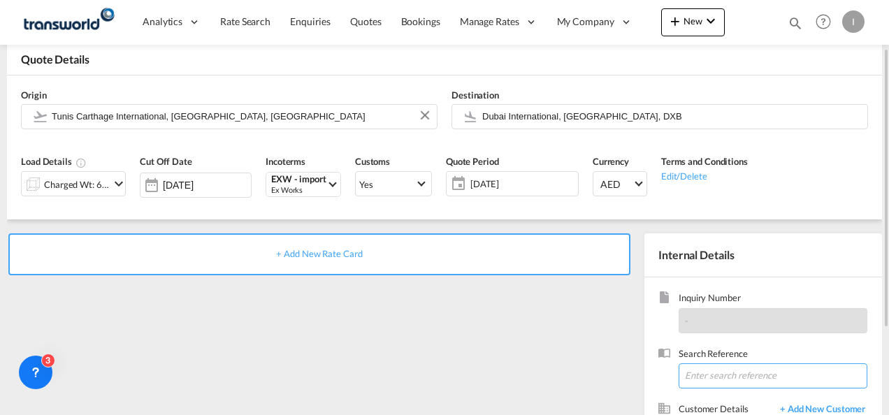
click at [701, 375] on input at bounding box center [773, 376] width 189 height 25
paste input "From Subject Received Size Categories [DEMOGRAPHIC_DATA] Kiran RE: [External] -…"
drag, startPoint x: 757, startPoint y: 373, endPoint x: 891, endPoint y: 387, distance: 135.0
click at [889, 387] on html "Analytics Reports Dashboard Rate Search Enquiries Quotes" at bounding box center [444, 207] width 889 height 415
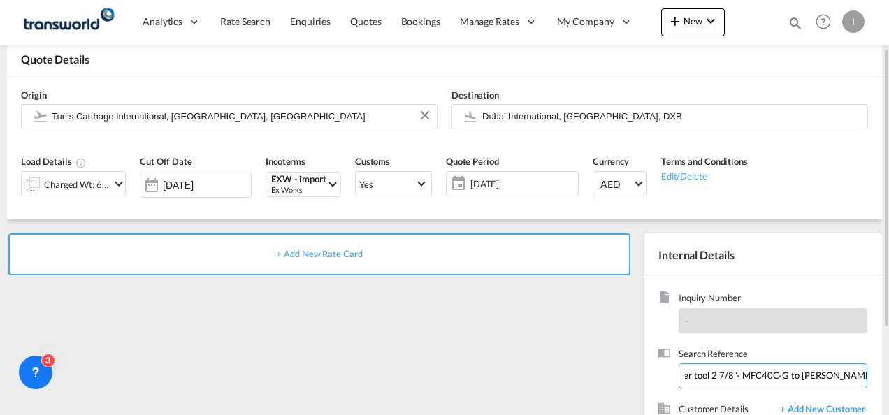
scroll to position [140, 0]
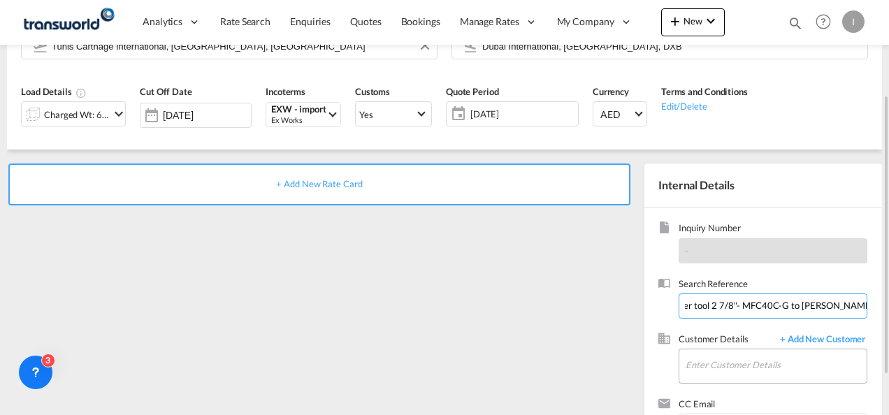
type input "From Subject Received Size Categories Irishi Kiran RE: [External] - RE: ALG-WLE…"
click at [704, 365] on input "Enter Customer Details" at bounding box center [776, 365] width 181 height 31
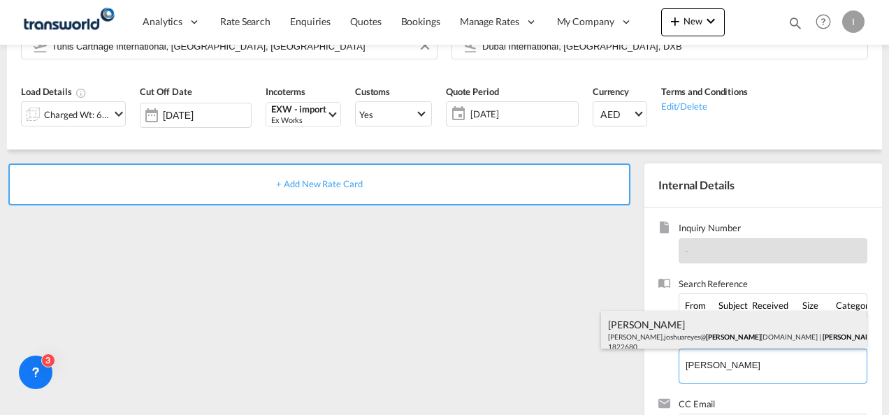
click at [654, 333] on div "[PERSON_NAME].joshuareyes@ Gowell [DOMAIN_NAME] | [PERSON_NAME] OILFIELD TECHNO…" at bounding box center [734, 335] width 266 height 48
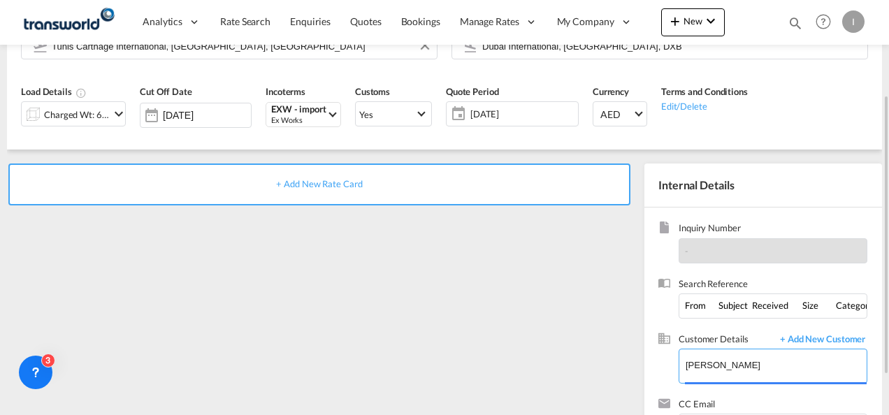
type input "[PERSON_NAME] OILFIELD TECHNOLOGY FZE, [PERSON_NAME], [PERSON_NAME][EMAIL_ADDRE…"
click at [344, 187] on span "+ Add New Rate Card" at bounding box center [319, 183] width 86 height 11
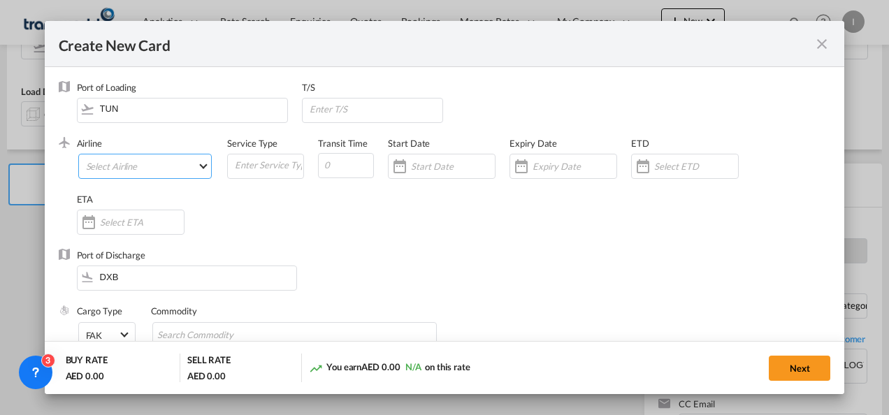
click at [129, 167] on md-select "Select Airline AIR EXPRESS S.A. (1166- / -) CMA CGM Air Cargo (1140-2C / -) DDW…" at bounding box center [145, 166] width 134 height 25
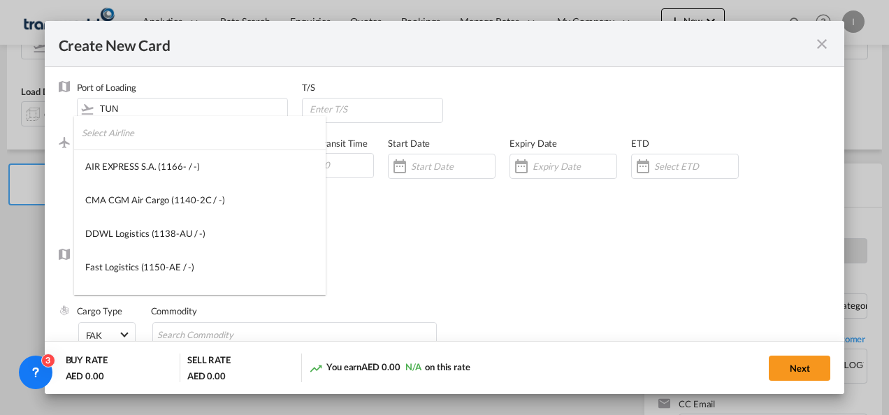
click at [129, 138] on input "search" at bounding box center [204, 133] width 244 height 34
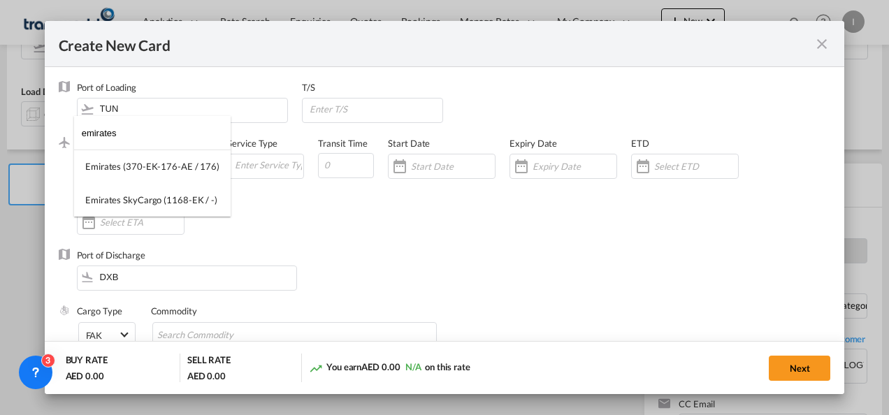
type input "emirates"
click at [137, 204] on div "Emirates SkyCargo (1168-EK / -)" at bounding box center [151, 200] width 132 height 13
click at [526, 164] on div "Create New Card ..." at bounding box center [521, 166] width 22 height 28
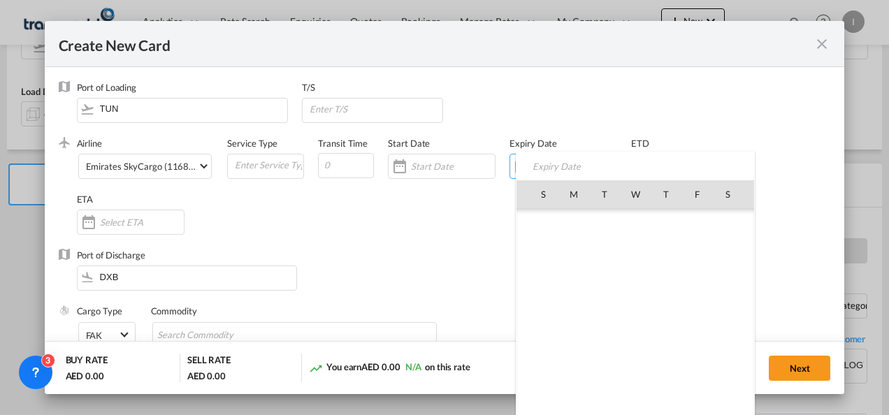
scroll to position [323864, 0]
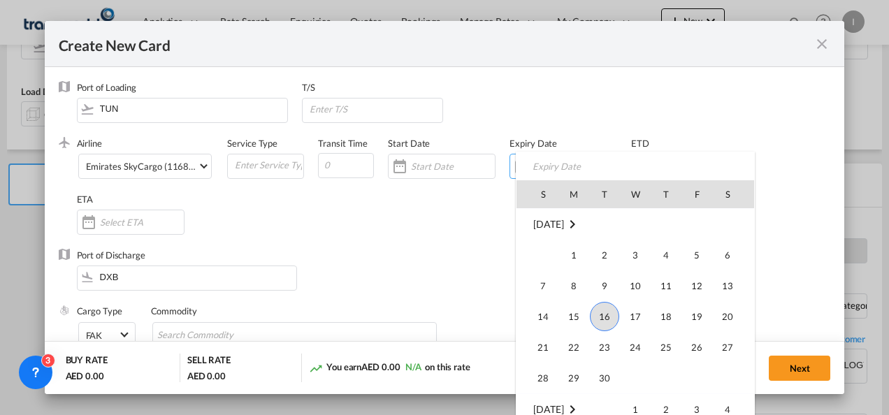
click at [603, 369] on span "30" at bounding box center [605, 378] width 28 height 28
type input "[DATE]"
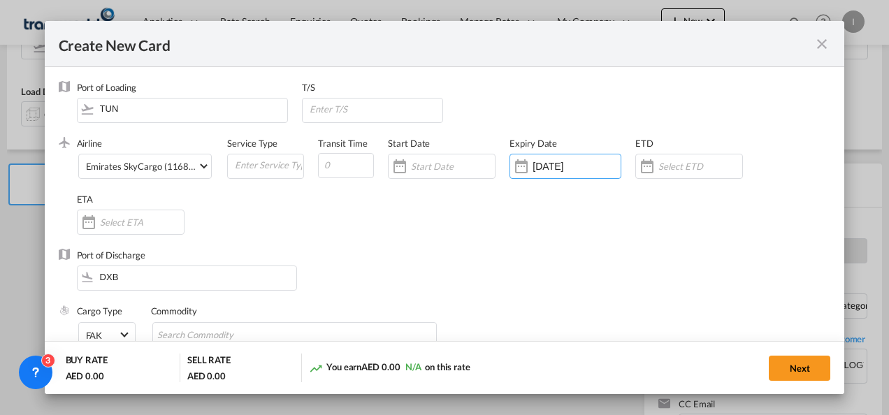
click at [491, 254] on div "Port of Discharge DXB" at bounding box center [445, 277] width 773 height 56
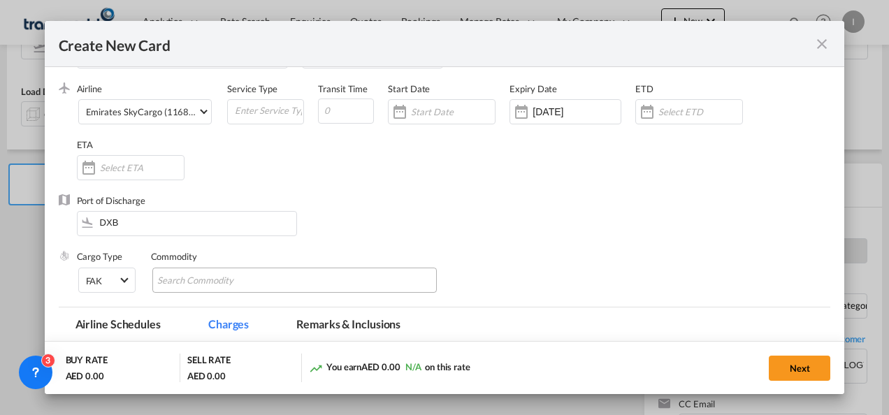
scroll to position [70, 0]
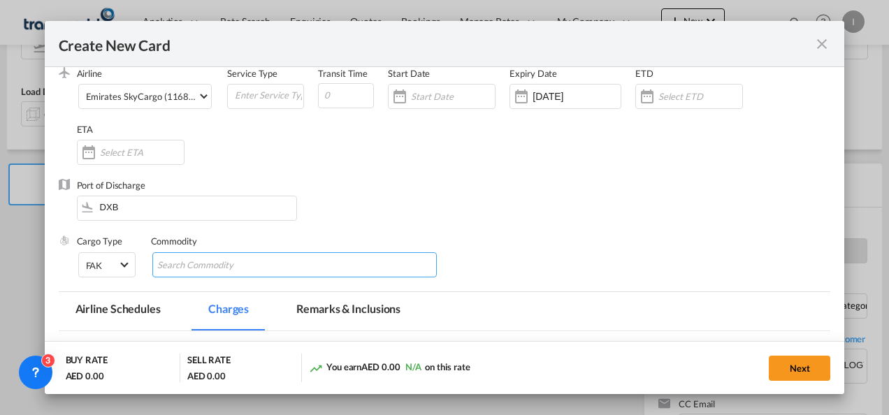
click at [266, 263] on input "Search Commodity" at bounding box center [221, 265] width 128 height 22
type input "General Cargo"
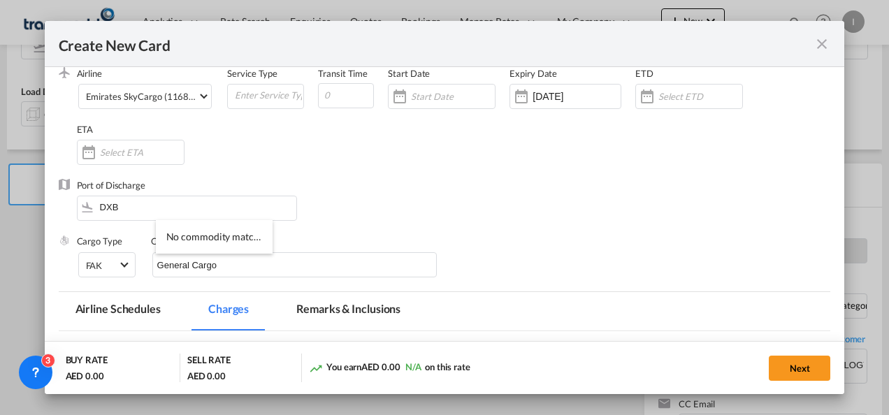
click at [385, 199] on div "Port of Discharge DXB" at bounding box center [445, 207] width 773 height 56
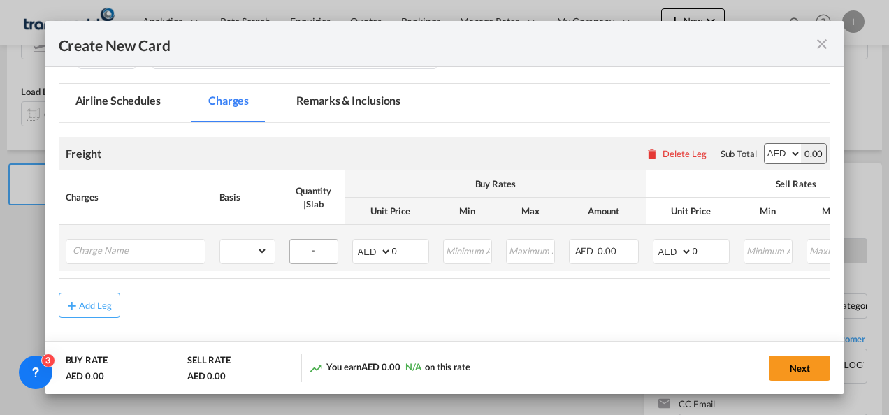
scroll to position [280, 0]
click at [174, 250] on input "Charge Name" at bounding box center [139, 248] width 132 height 21
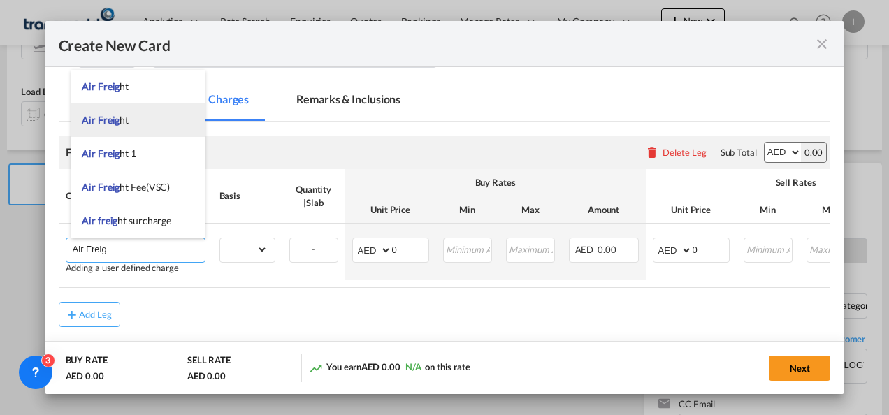
click at [108, 110] on li "Air Freig ht" at bounding box center [138, 120] width 134 height 34
type input "Air Freight"
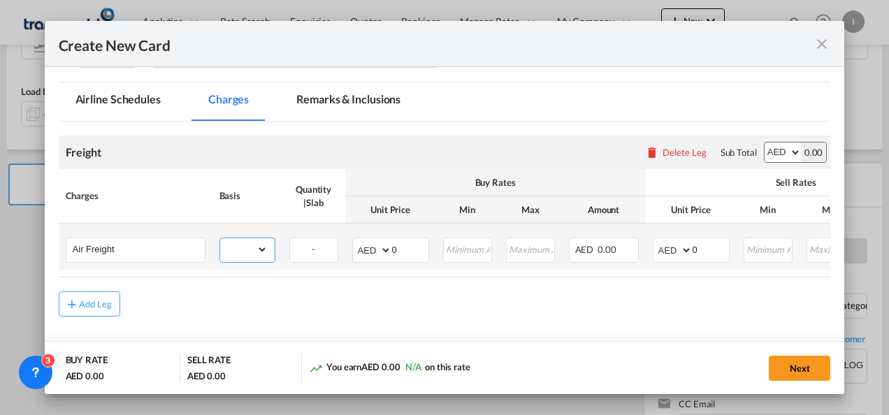
click at [232, 247] on select "gross_weight volumetric_weight per_shipment per_bl per_km % on air freight per_…" at bounding box center [244, 249] width 48 height 22
select select "per_shipment"
click at [220, 238] on select "gross_weight volumetric_weight per_shipment per_bl per_km % on air freight per_…" at bounding box center [244, 249] width 48 height 22
click at [394, 250] on input "0" at bounding box center [410, 248] width 36 height 21
click at [392, 252] on input "0" at bounding box center [410, 248] width 36 height 21
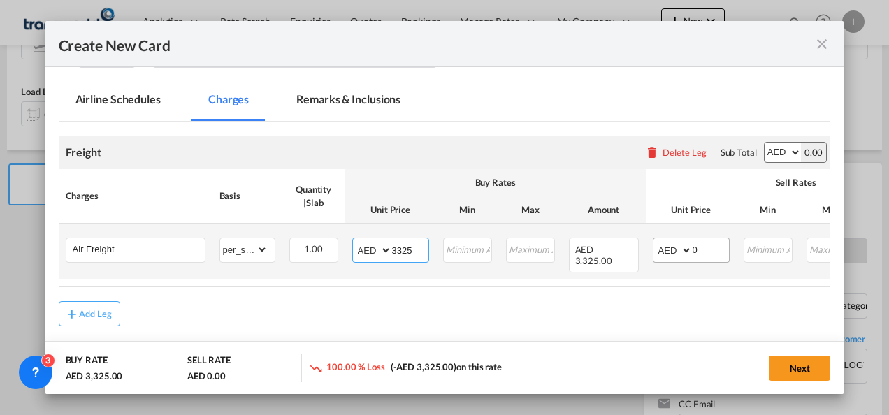
type input "3325"
drag, startPoint x: 698, startPoint y: 250, endPoint x: 684, endPoint y: 253, distance: 14.4
click at [684, 253] on md-input-container "AED AFN ALL AMD ANG AOA ARS AUD AWG AZN BAM BBD BDT BGN BHD BIF BMD BND BOB BRL…" at bounding box center [691, 250] width 77 height 25
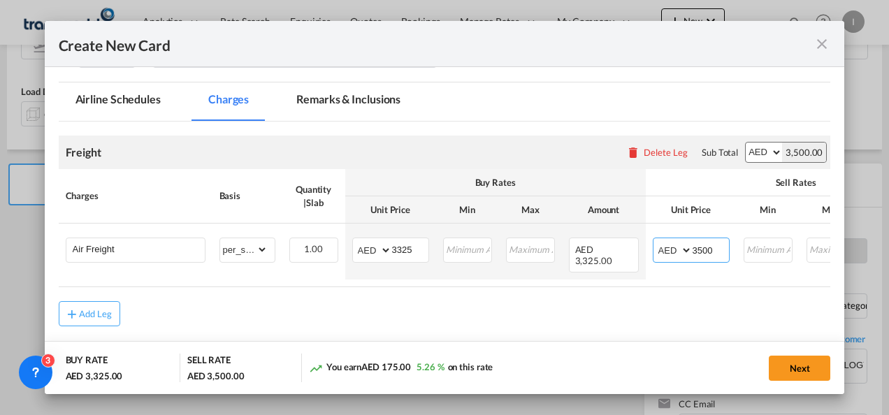
type input "3500"
click at [572, 326] on md-content "Freight Please enter leg name Leg Name Already Exists Delete Leg Sub Total AED …" at bounding box center [445, 251] width 773 height 259
click at [796, 377] on button "Next" at bounding box center [800, 368] width 62 height 25
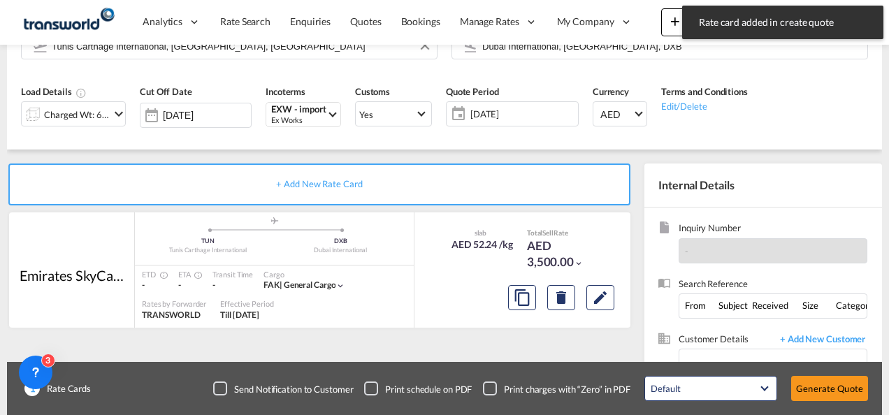
click at [810, 390] on button "Generate Quote" at bounding box center [829, 388] width 77 height 25
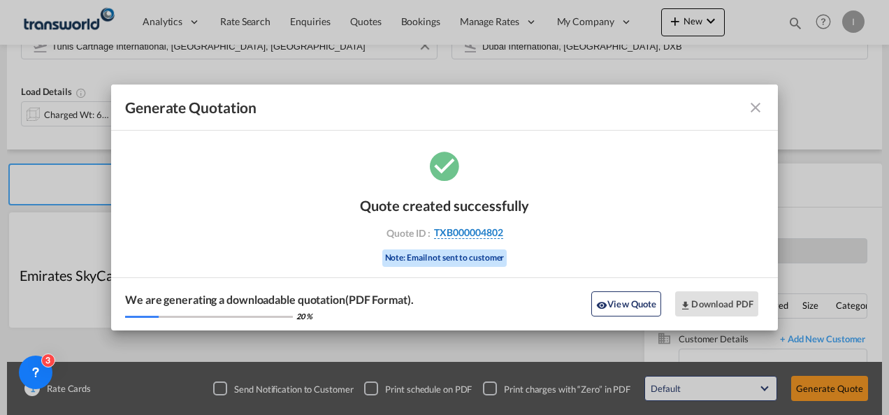
click at [485, 231] on span "TXB000004802" at bounding box center [468, 233] width 69 height 13
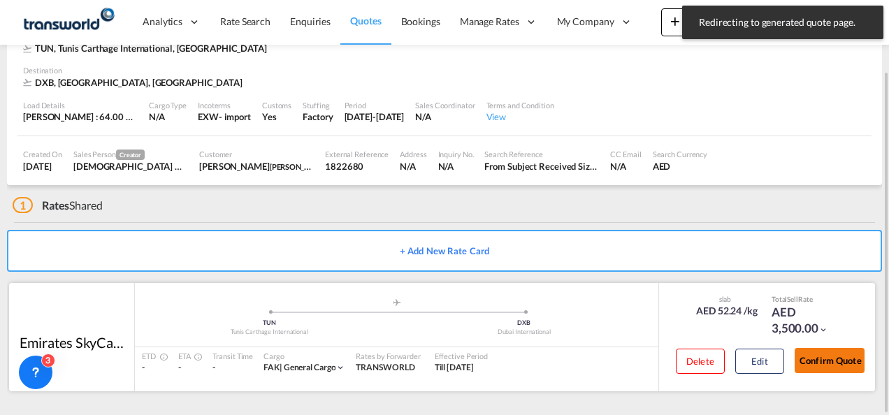
click at [800, 357] on button "Confirm Quote" at bounding box center [830, 360] width 70 height 25
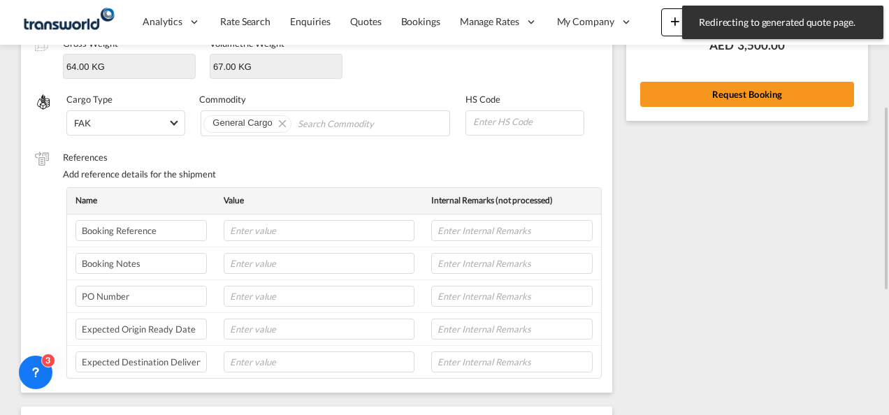
scroll to position [169, 0]
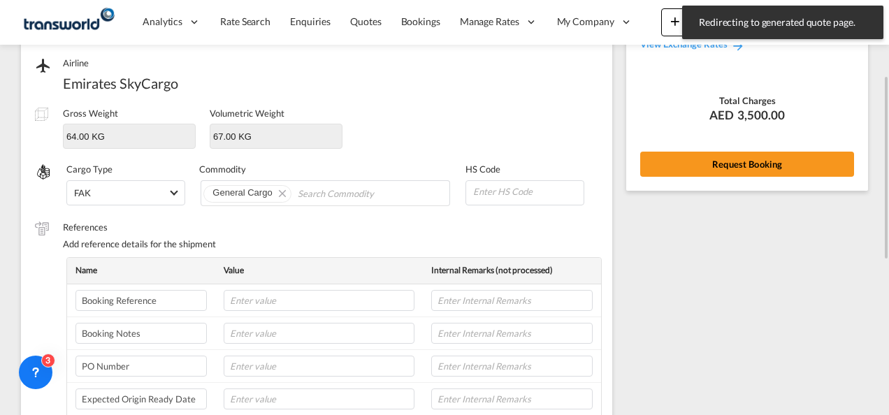
click at [691, 176] on button "Request Booking" at bounding box center [747, 164] width 214 height 25
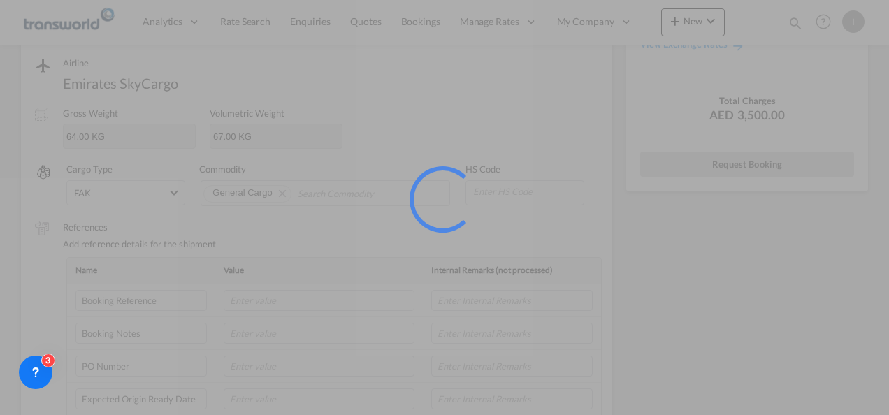
scroll to position [26, 0]
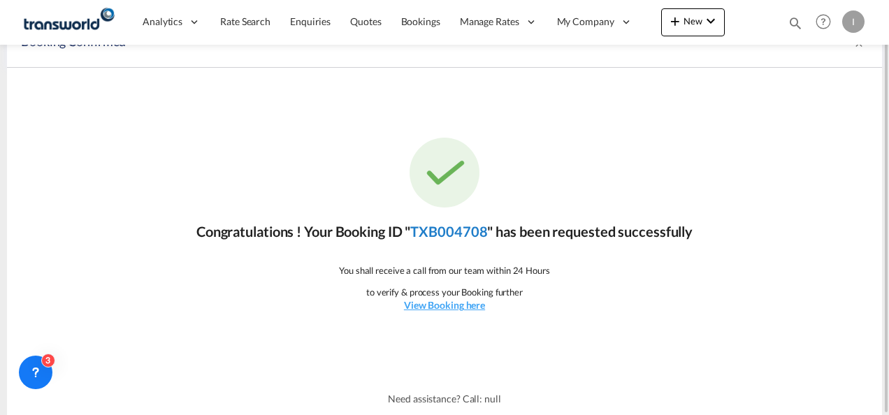
click at [426, 236] on link "TXB004708" at bounding box center [448, 231] width 77 height 17
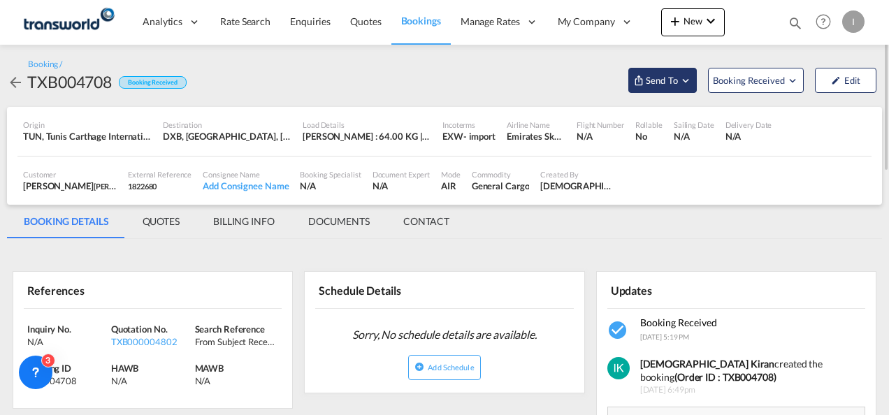
click at [668, 83] on span "Send To" at bounding box center [662, 80] width 35 height 14
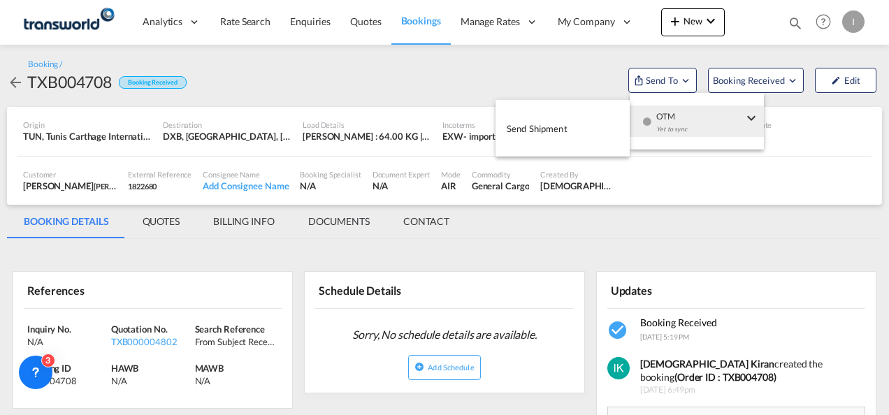
click at [673, 122] on div "Yet to sync" at bounding box center [700, 132] width 87 height 29
click at [561, 127] on span "Send Shipment" at bounding box center [537, 128] width 61 height 22
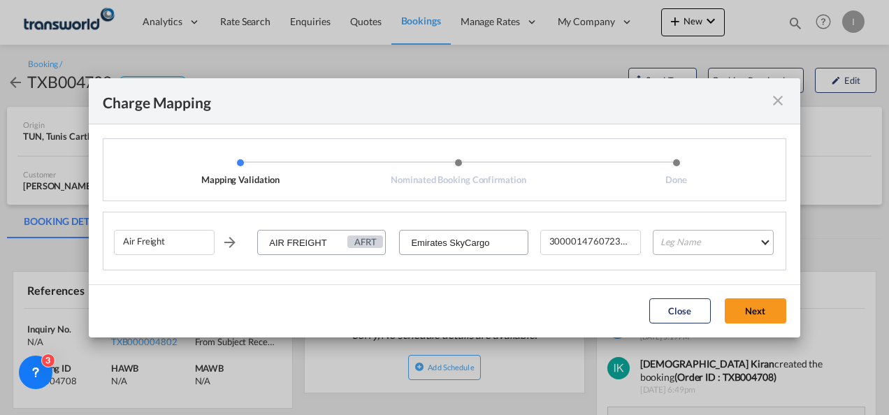
click at [664, 236] on md-select "Leg Name HANDLING ORIGIN HANDLING DESTINATION OTHERS TL PICK UP CUSTOMS ORIGIN …" at bounding box center [713, 242] width 121 height 25
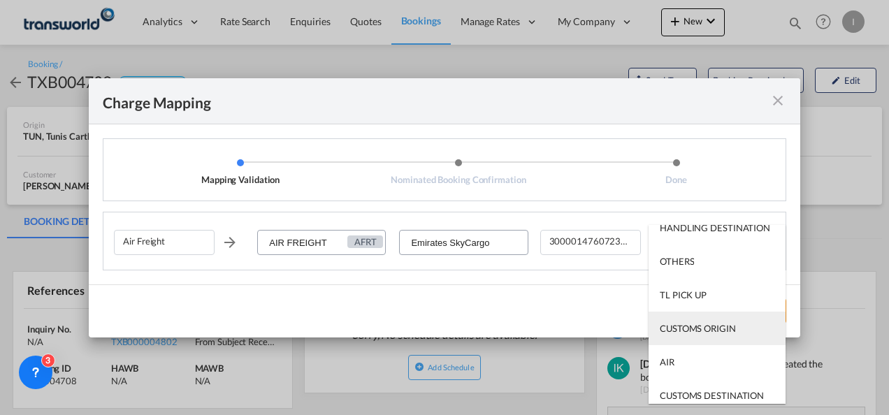
scroll to position [89, 0]
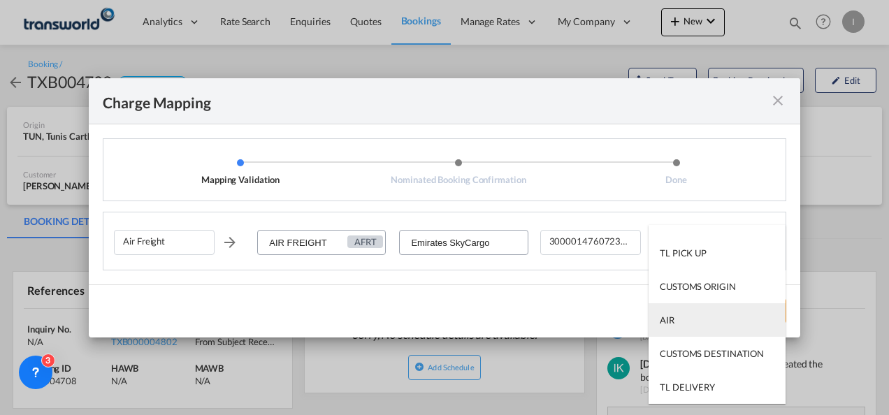
click at [675, 313] on md-option "AIR" at bounding box center [717, 320] width 137 height 34
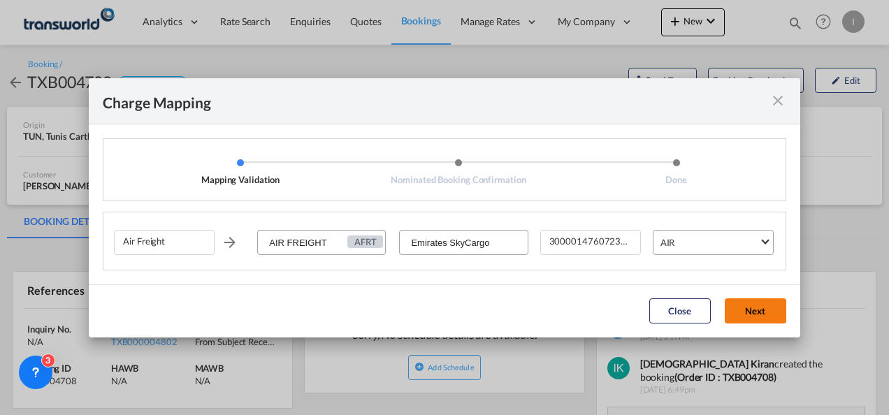
click at [734, 313] on button "Next" at bounding box center [756, 311] width 62 height 25
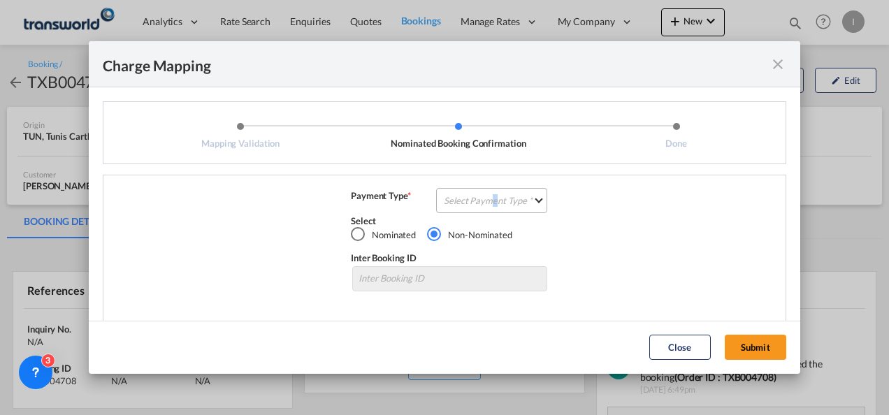
click at [489, 201] on md-select "Select Payment Type COLLECT PREPAID" at bounding box center [491, 200] width 111 height 25
click at [0, 0] on md-option "COLLECT" at bounding box center [0, 0] width 0 height 0
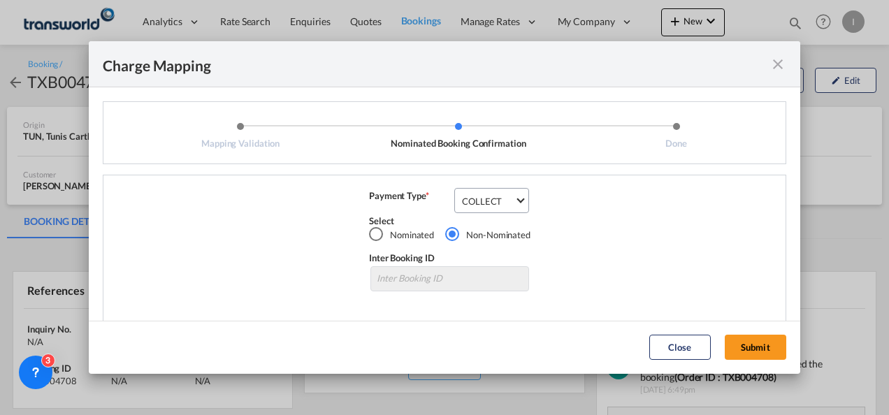
click at [749, 363] on md-dialog-actions "Close Submit" at bounding box center [445, 347] width 712 height 53
click at [749, 357] on button "Submit" at bounding box center [756, 347] width 62 height 25
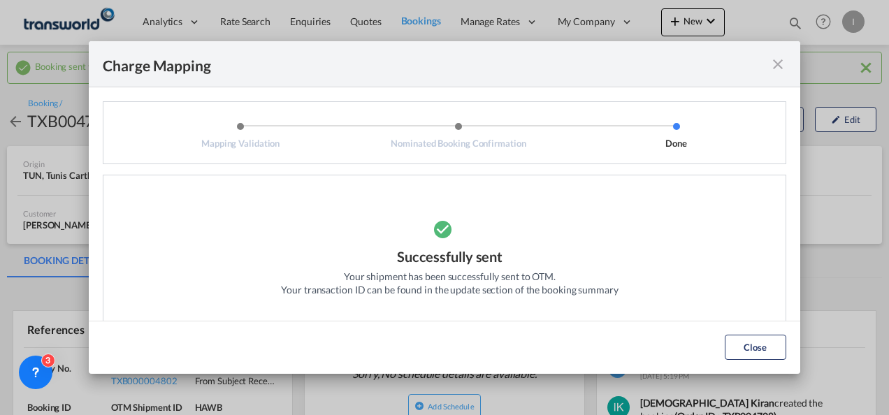
click at [478, 259] on div "Successfully sent" at bounding box center [450, 258] width 106 height 23
click at [770, 347] on button "Close" at bounding box center [756, 347] width 62 height 25
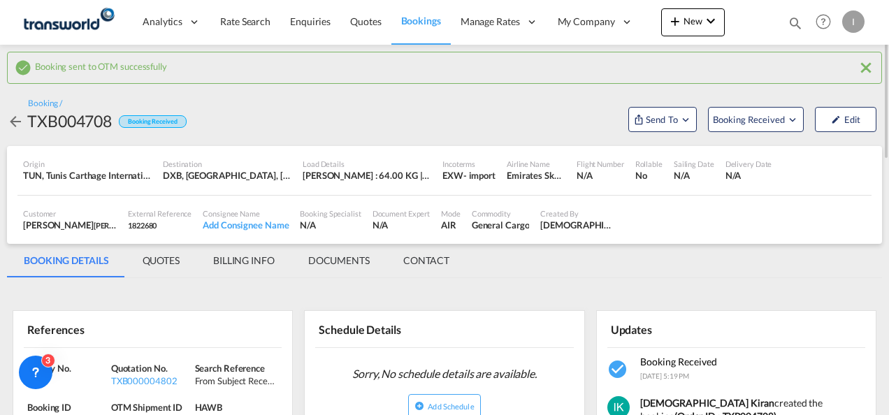
scroll to position [140, 0]
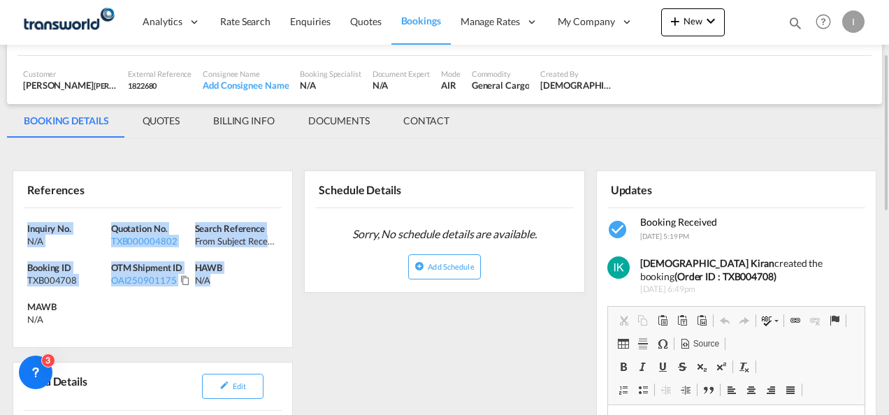
drag, startPoint x: 261, startPoint y: 288, endPoint x: 7, endPoint y: 219, distance: 263.7
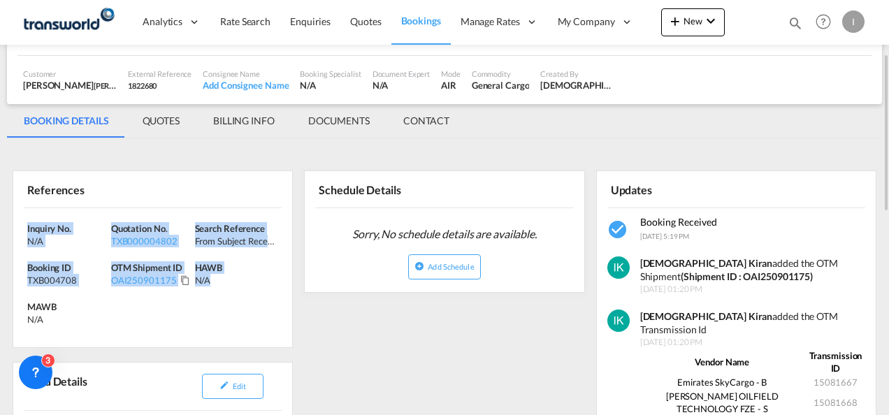
drag, startPoint x: 7, startPoint y: 219, endPoint x: 41, endPoint y: 228, distance: 34.8
copy div "Inquiry No. N/A Quotation No. TXB000004802 Search Reference From Subject Receiv…"
